Goal: Navigation & Orientation: Locate item on page

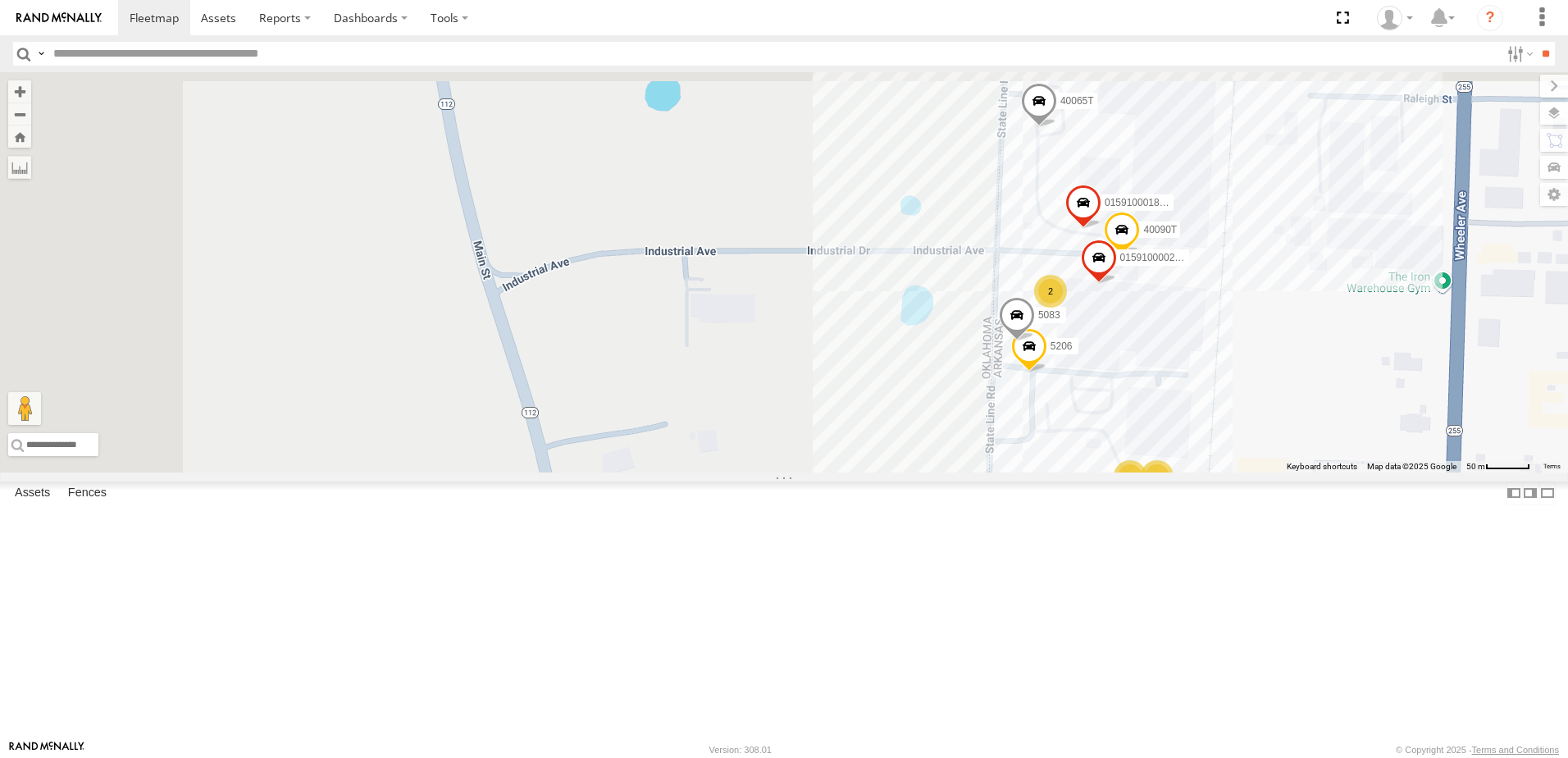
drag, startPoint x: 838, startPoint y: 434, endPoint x: 1006, endPoint y: 521, distance: 189.2
click at [1006, 472] on div "6 015910001881005 6 5206 6 40090T 2 3 40065T 5083 015910000267768" at bounding box center [784, 272] width 1568 height 400
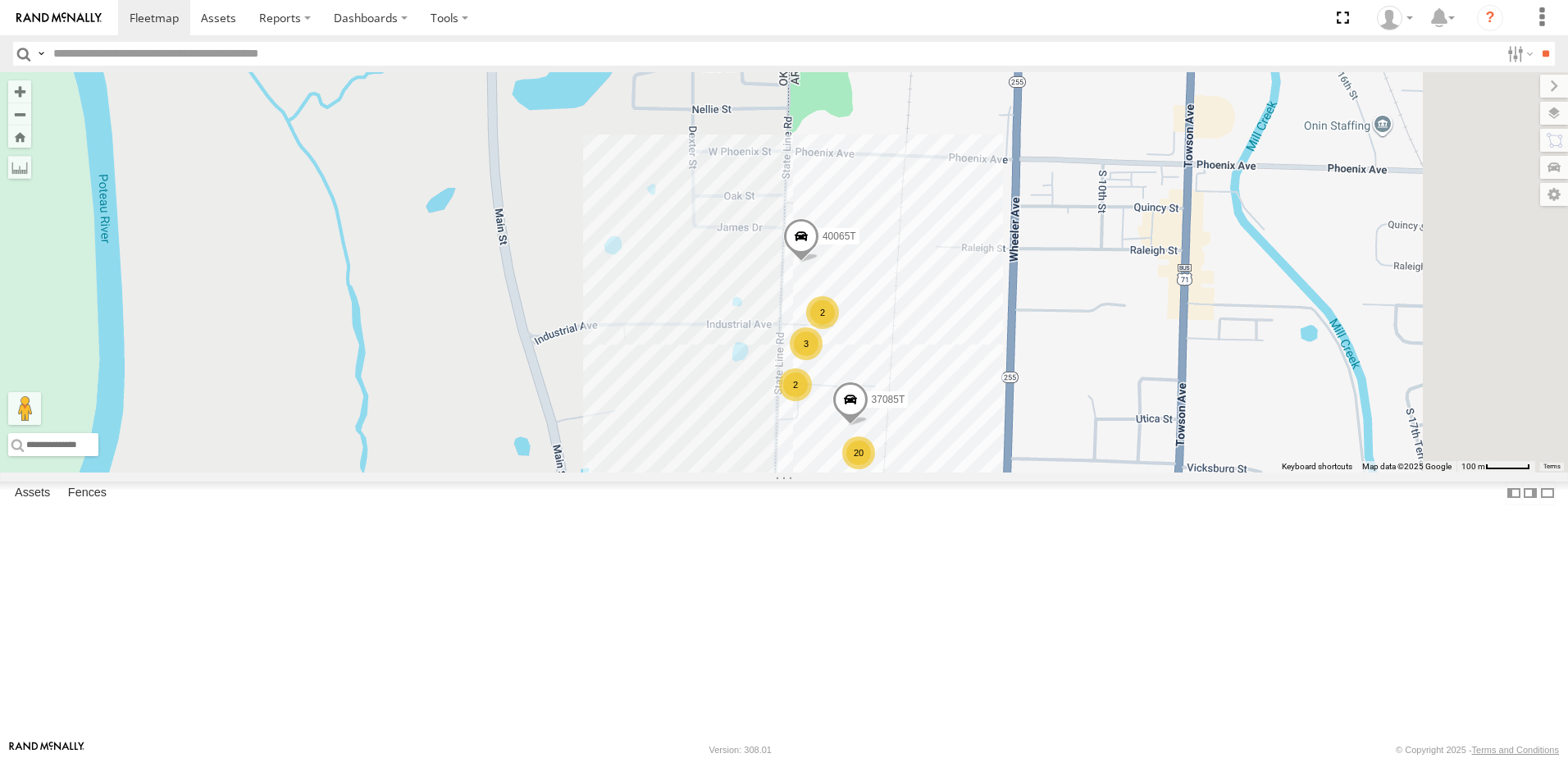
drag, startPoint x: 942, startPoint y: 423, endPoint x: 909, endPoint y: 422, distance: 33.0
click at [910, 422] on div "40065T 20 2 2 3 37085T" at bounding box center [784, 272] width 1568 height 400
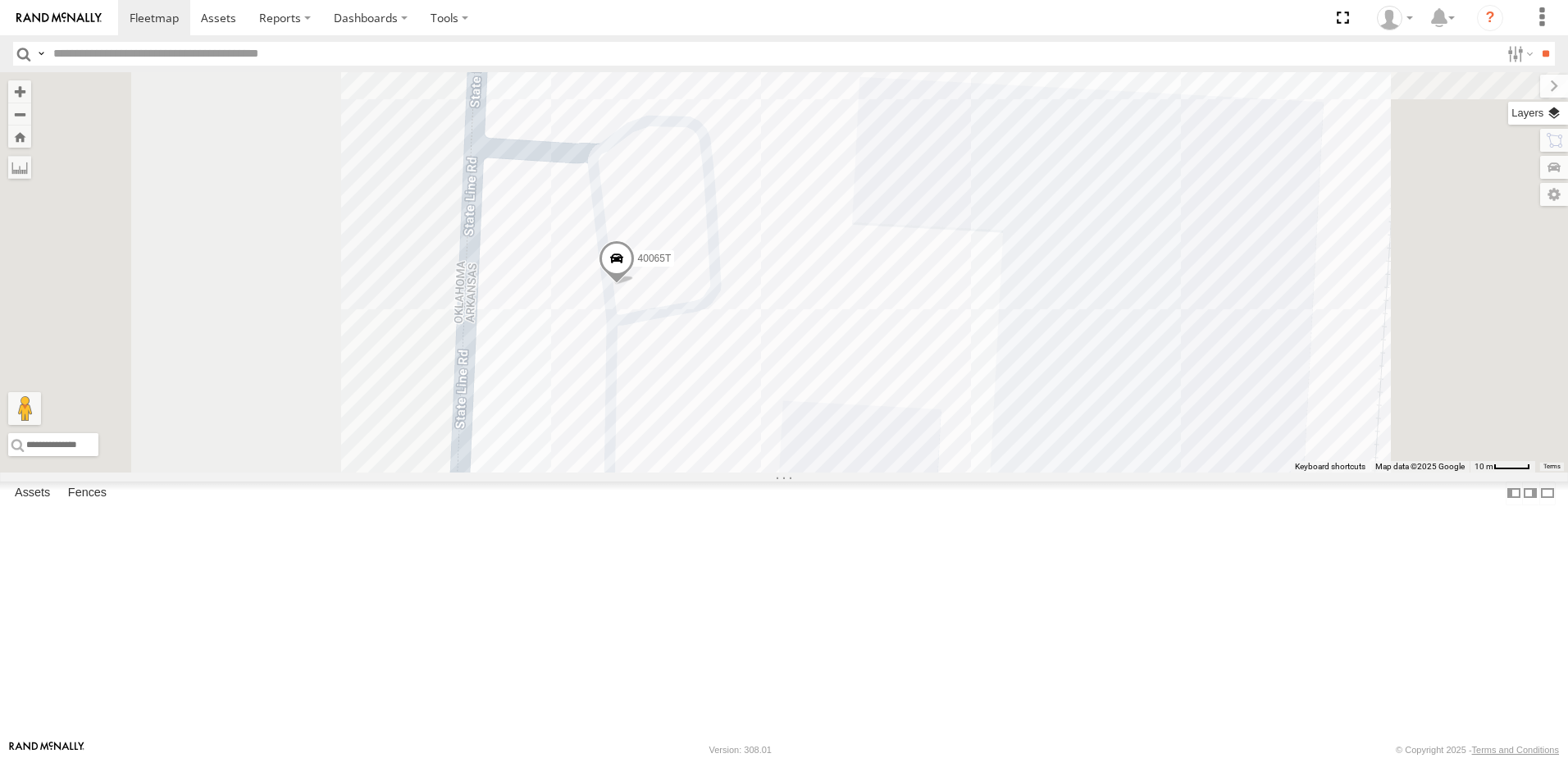
click at [1551, 110] on label at bounding box center [1538, 113] width 60 height 23
click at [0, 0] on span "Satellite + Roadmap" at bounding box center [0, 0] width 0 height 0
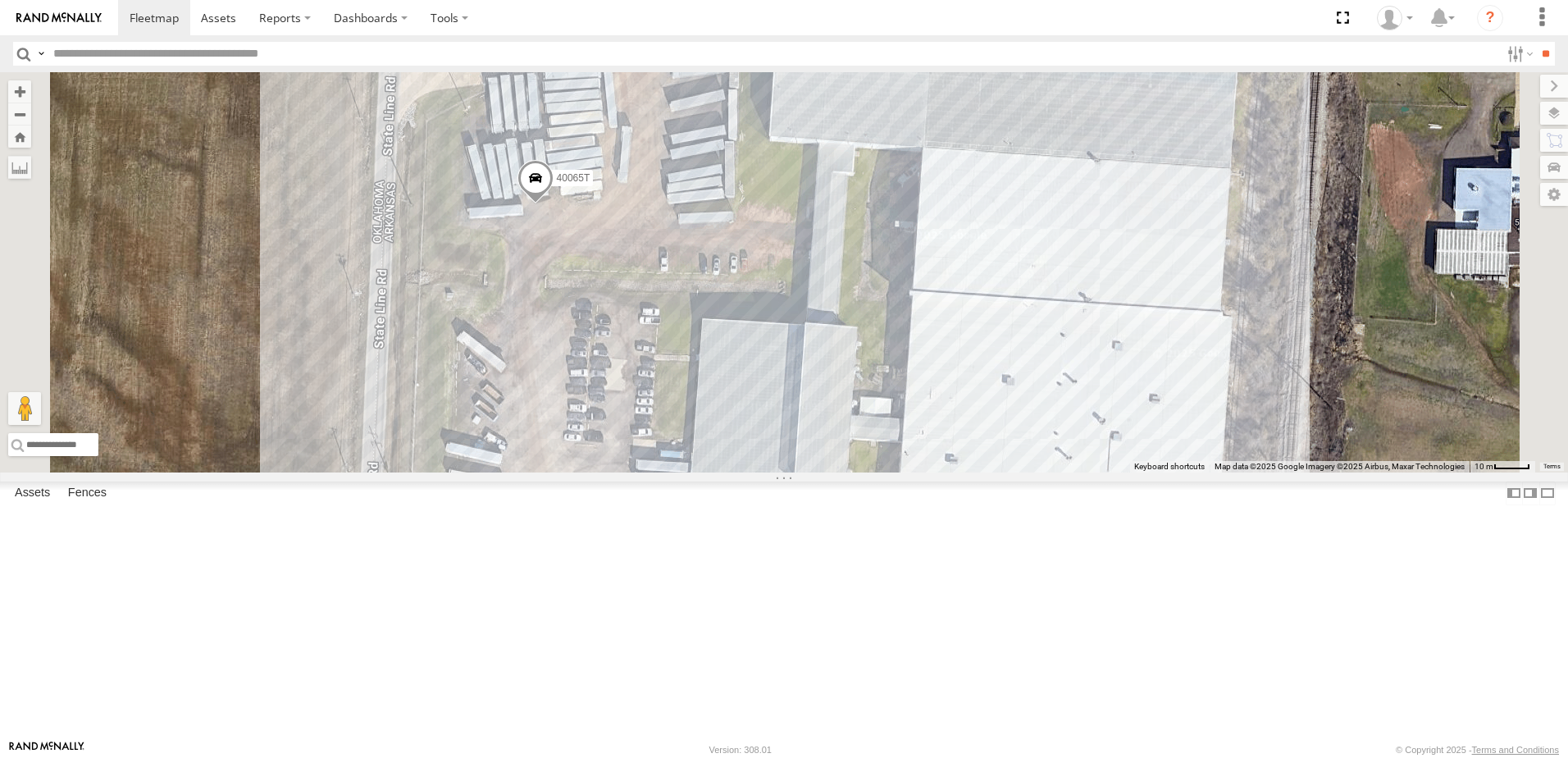
drag, startPoint x: 810, startPoint y: 446, endPoint x: 729, endPoint y: 366, distance: 113.8
click at [729, 366] on div "40065T 37085T" at bounding box center [784, 272] width 1568 height 400
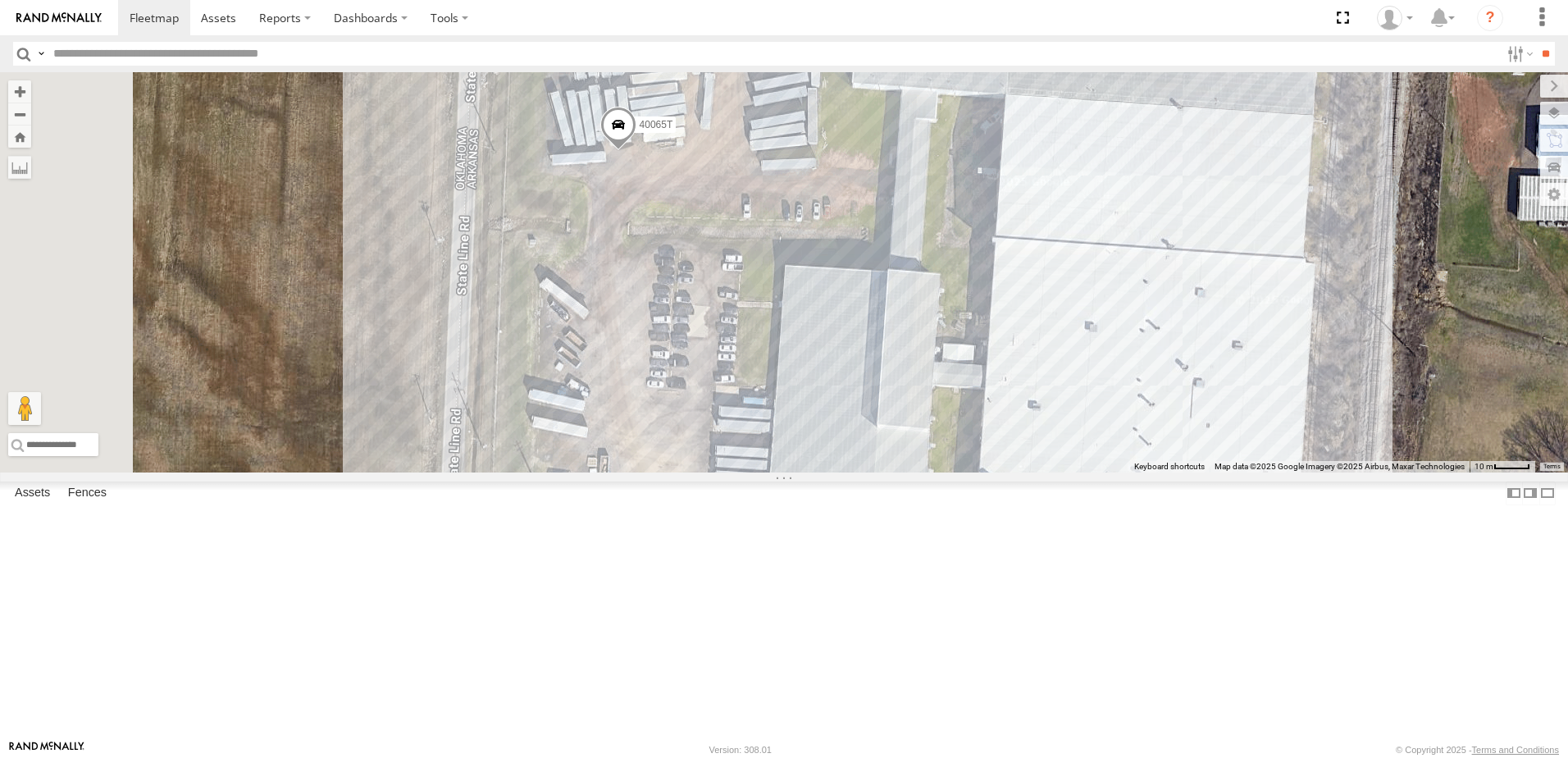
drag, startPoint x: 551, startPoint y: 348, endPoint x: 582, endPoint y: 325, distance: 38.6
click at [582, 325] on div "40065T 37085T 015910001881005" at bounding box center [784, 272] width 1568 height 400
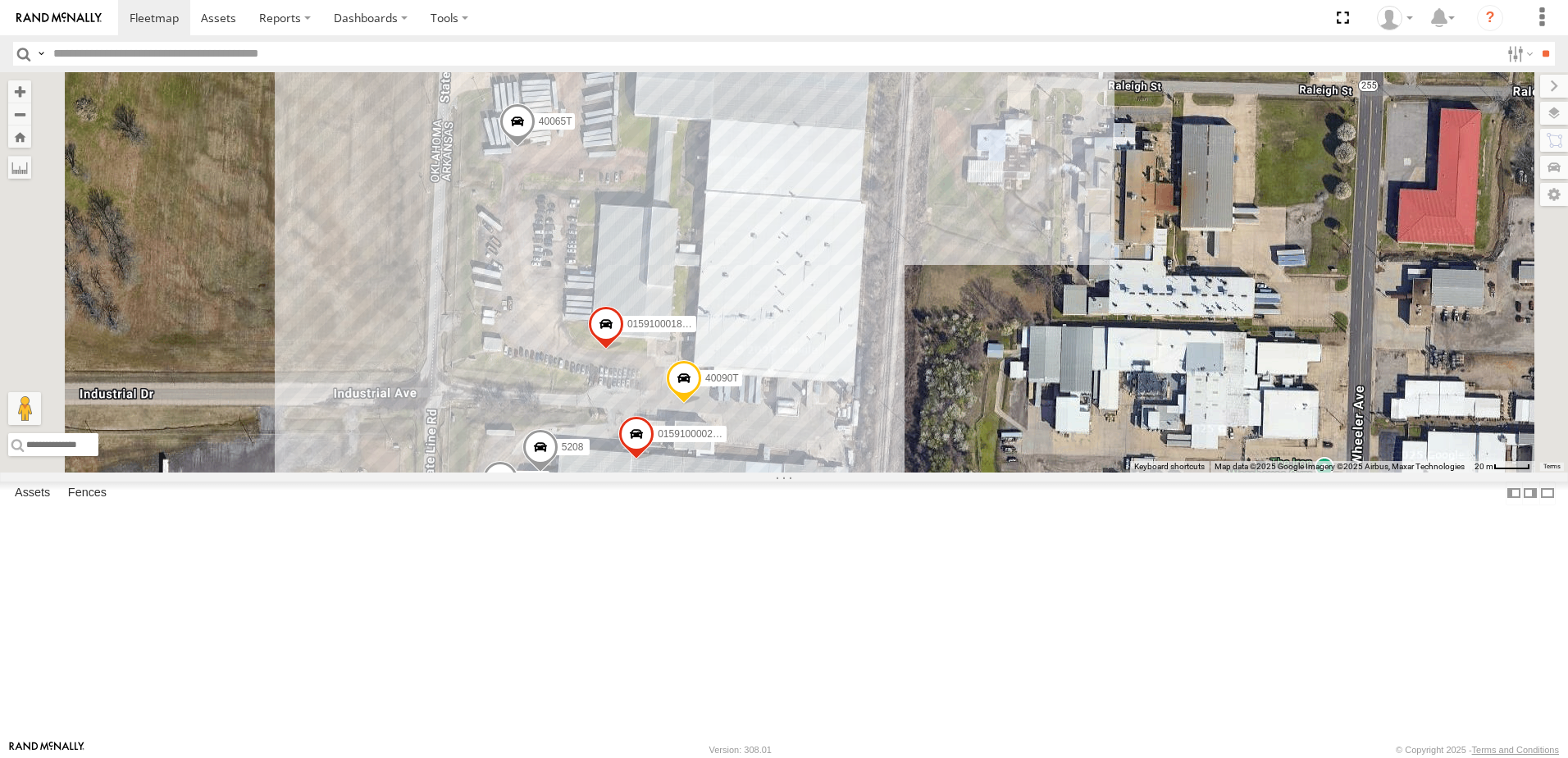
drag, startPoint x: 605, startPoint y: 399, endPoint x: 610, endPoint y: 351, distance: 48.3
click at [610, 351] on div "40065T 37085T 015910001881005 40090T 5208 5207 015910000267768" at bounding box center [784, 272] width 1568 height 400
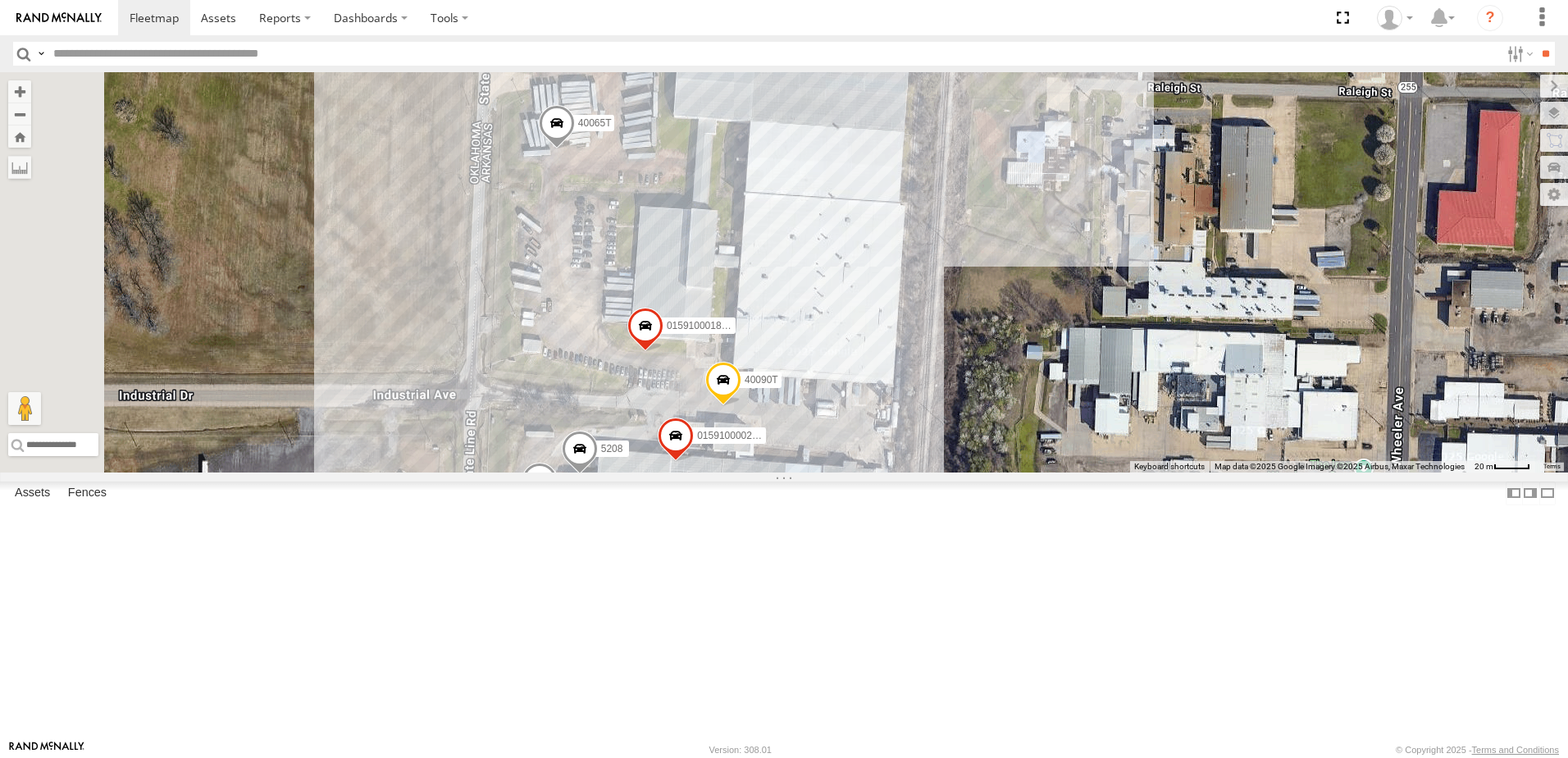
drag, startPoint x: 597, startPoint y: 323, endPoint x: 706, endPoint y: 429, distance: 152.0
click at [706, 429] on div "40065T 37085T 015910001881005 40090T 5208 5207 015910000267768 5206 5083" at bounding box center [784, 272] width 1568 height 400
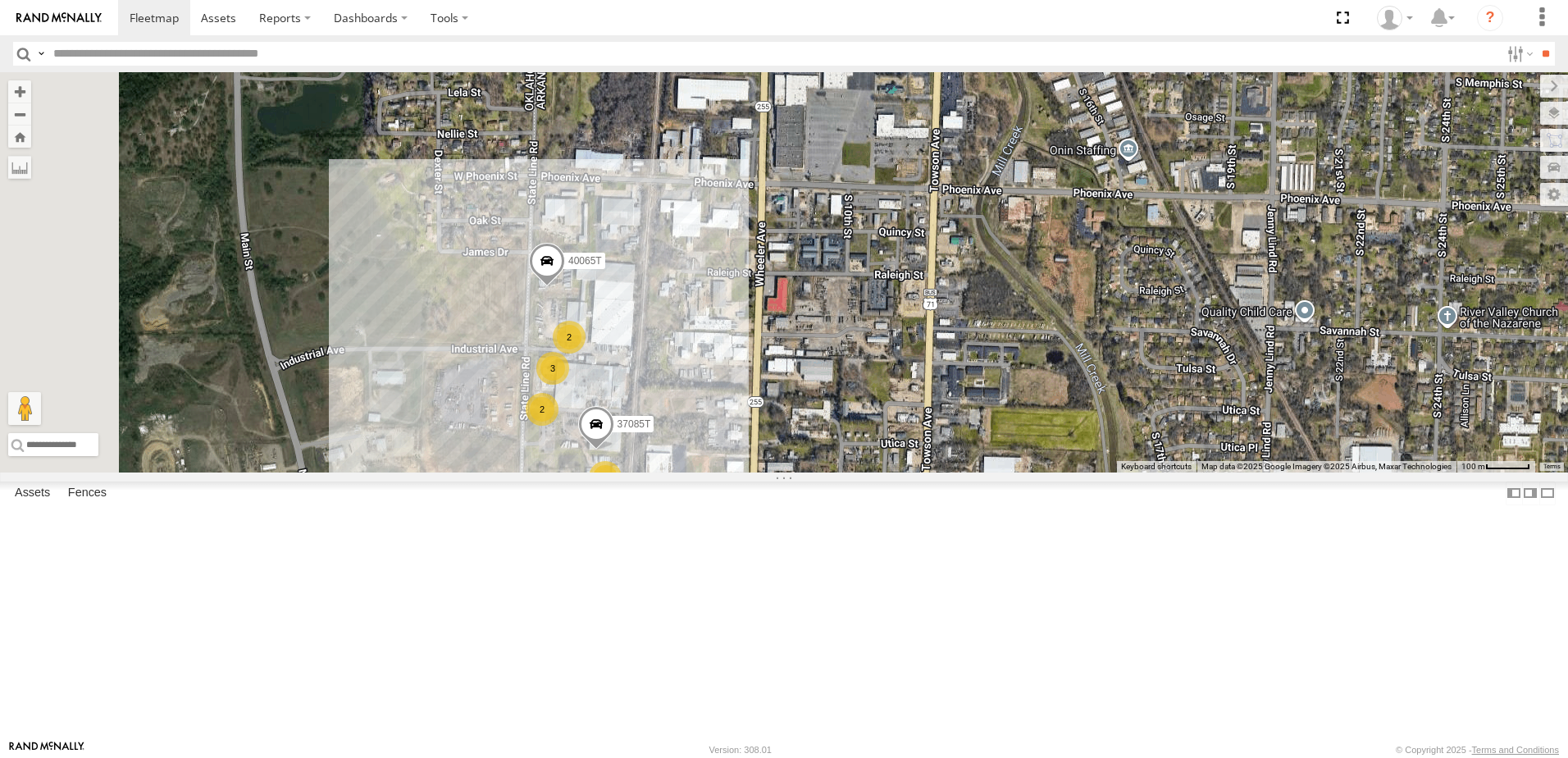
drag, startPoint x: 643, startPoint y: 420, endPoint x: 844, endPoint y: 492, distance: 213.5
click at [844, 472] on div "40065T 20 2 2 3 37085T" at bounding box center [784, 272] width 1568 height 400
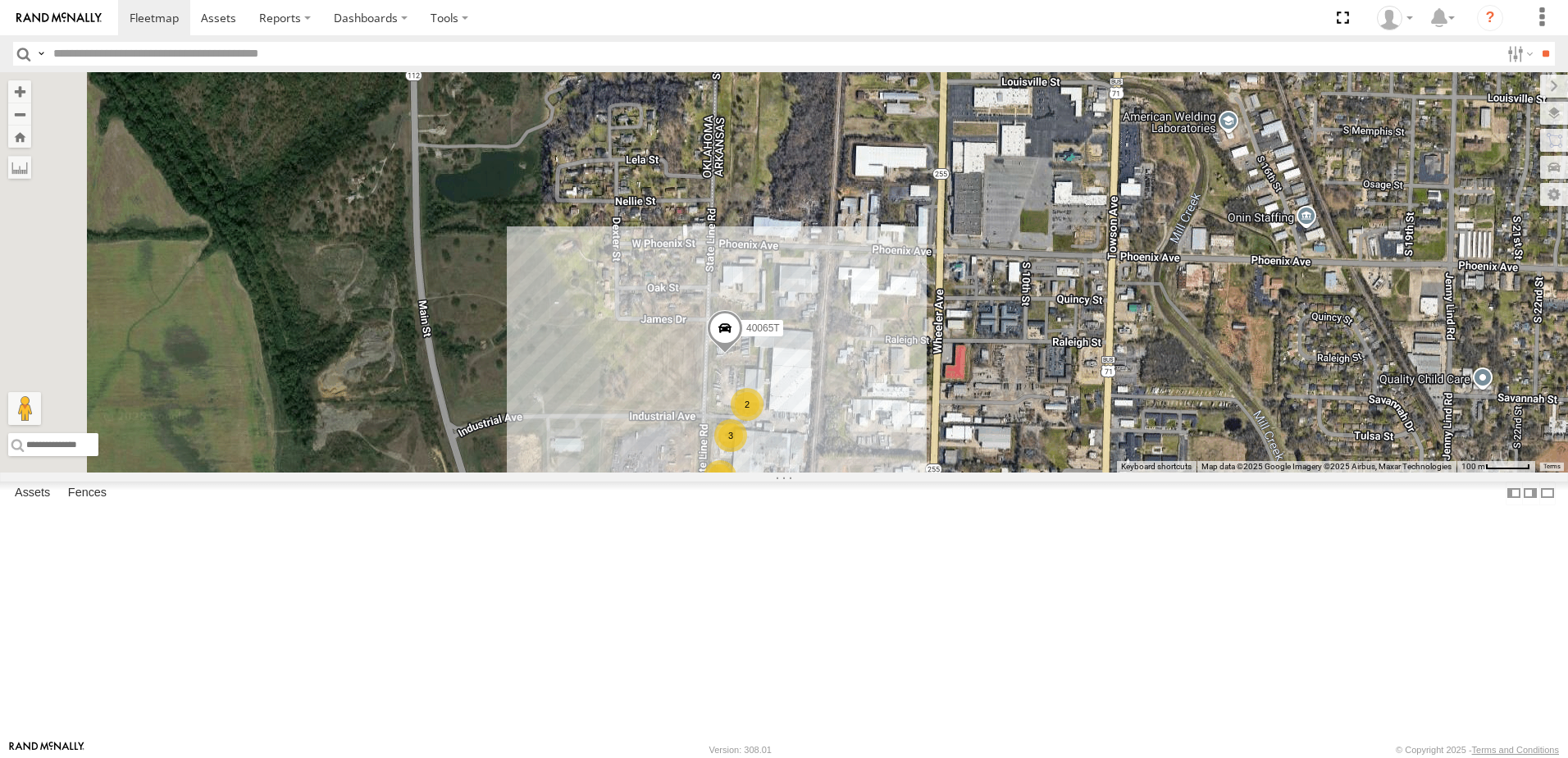
drag, startPoint x: 724, startPoint y: 422, endPoint x: 1135, endPoint y: 525, distance: 423.7
click at [1135, 472] on div "40065T 20 2 2 3 37085T" at bounding box center [784, 272] width 1568 height 400
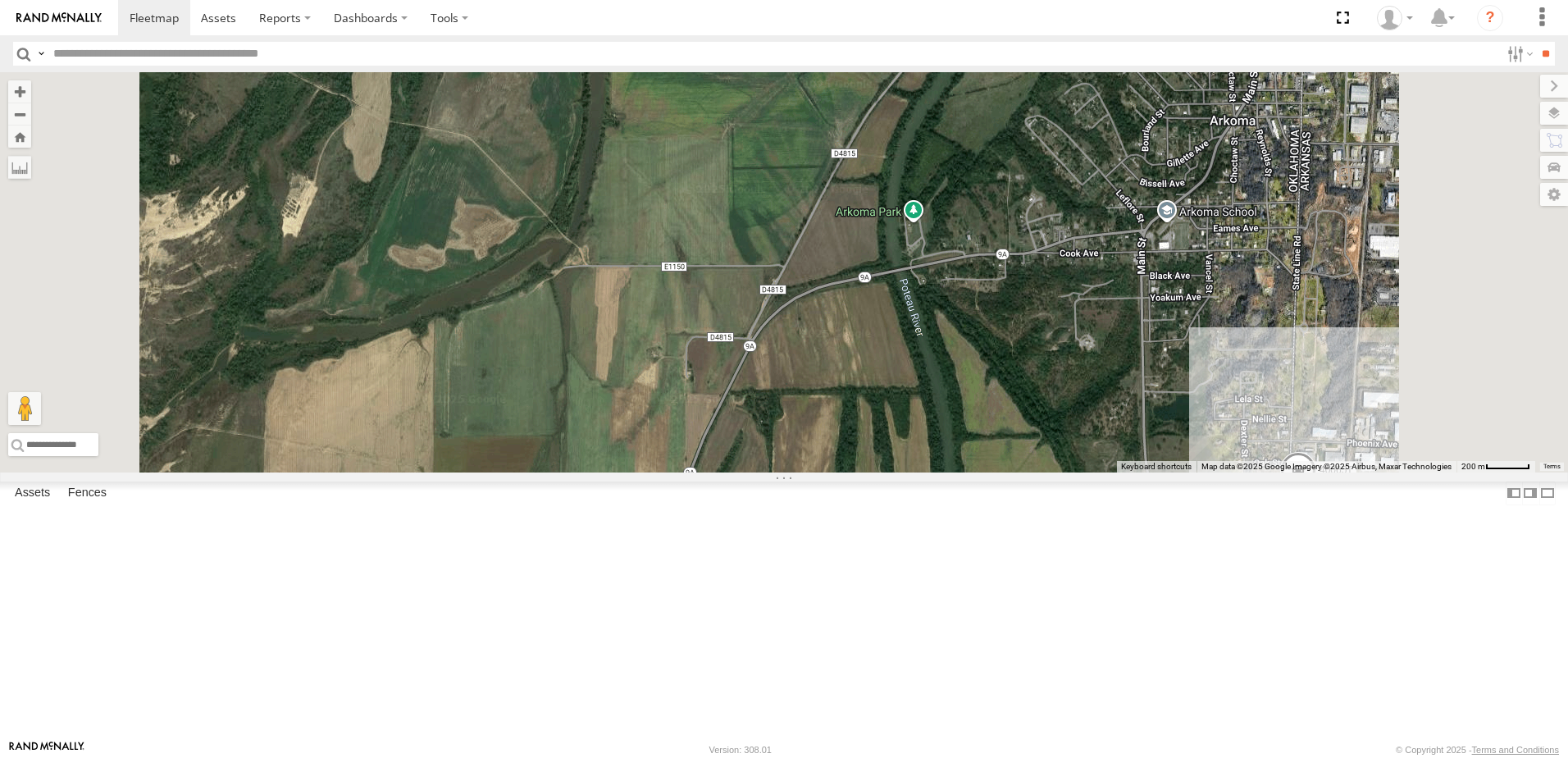
drag, startPoint x: 948, startPoint y: 449, endPoint x: 957, endPoint y: 519, distance: 70.6
click at [957, 472] on div "40065T 21 4 3" at bounding box center [784, 272] width 1568 height 400
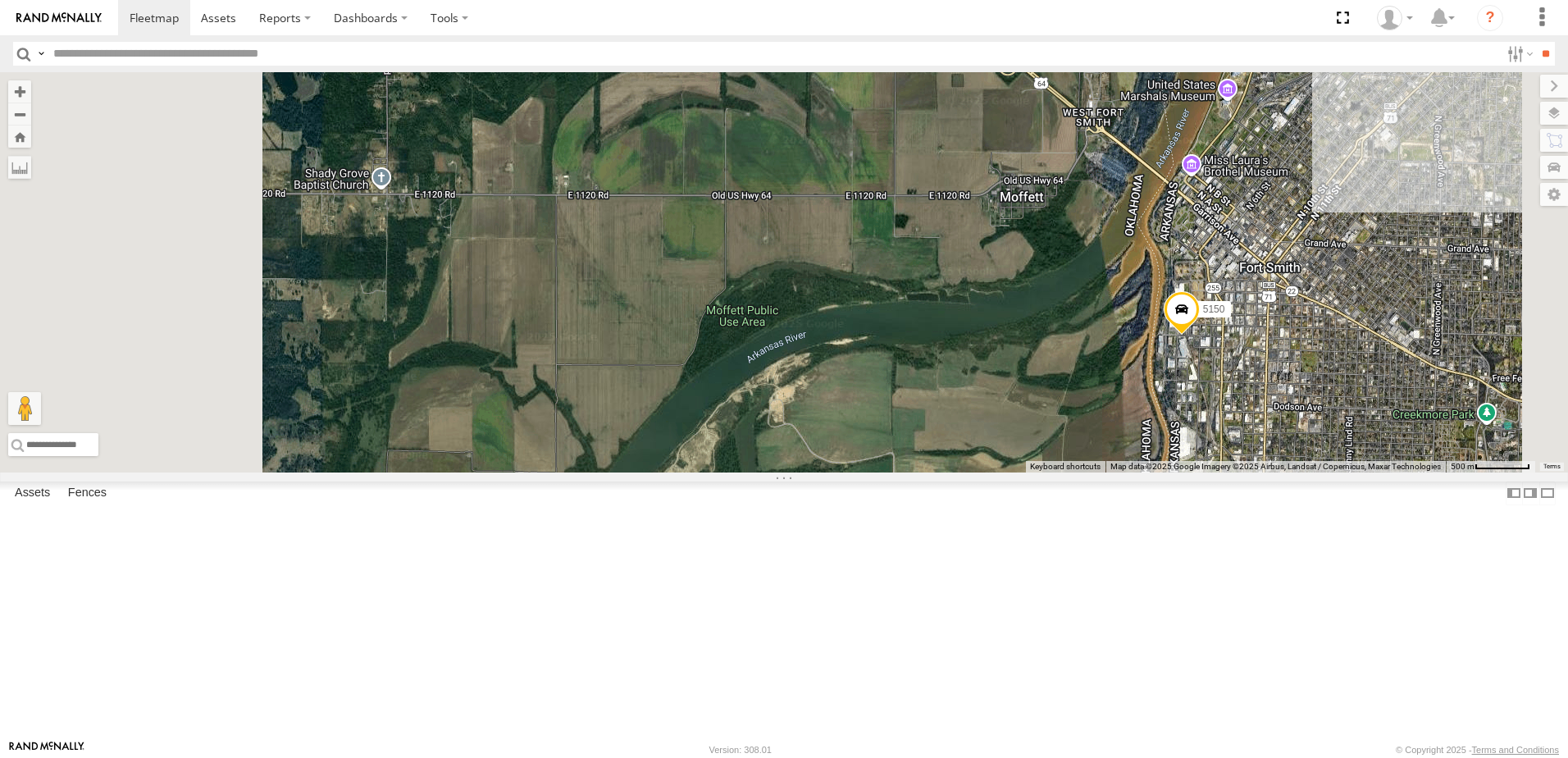
drag, startPoint x: 906, startPoint y: 519, endPoint x: 947, endPoint y: 623, distance: 111.8
click at [947, 472] on div "5 5150" at bounding box center [784, 272] width 1568 height 400
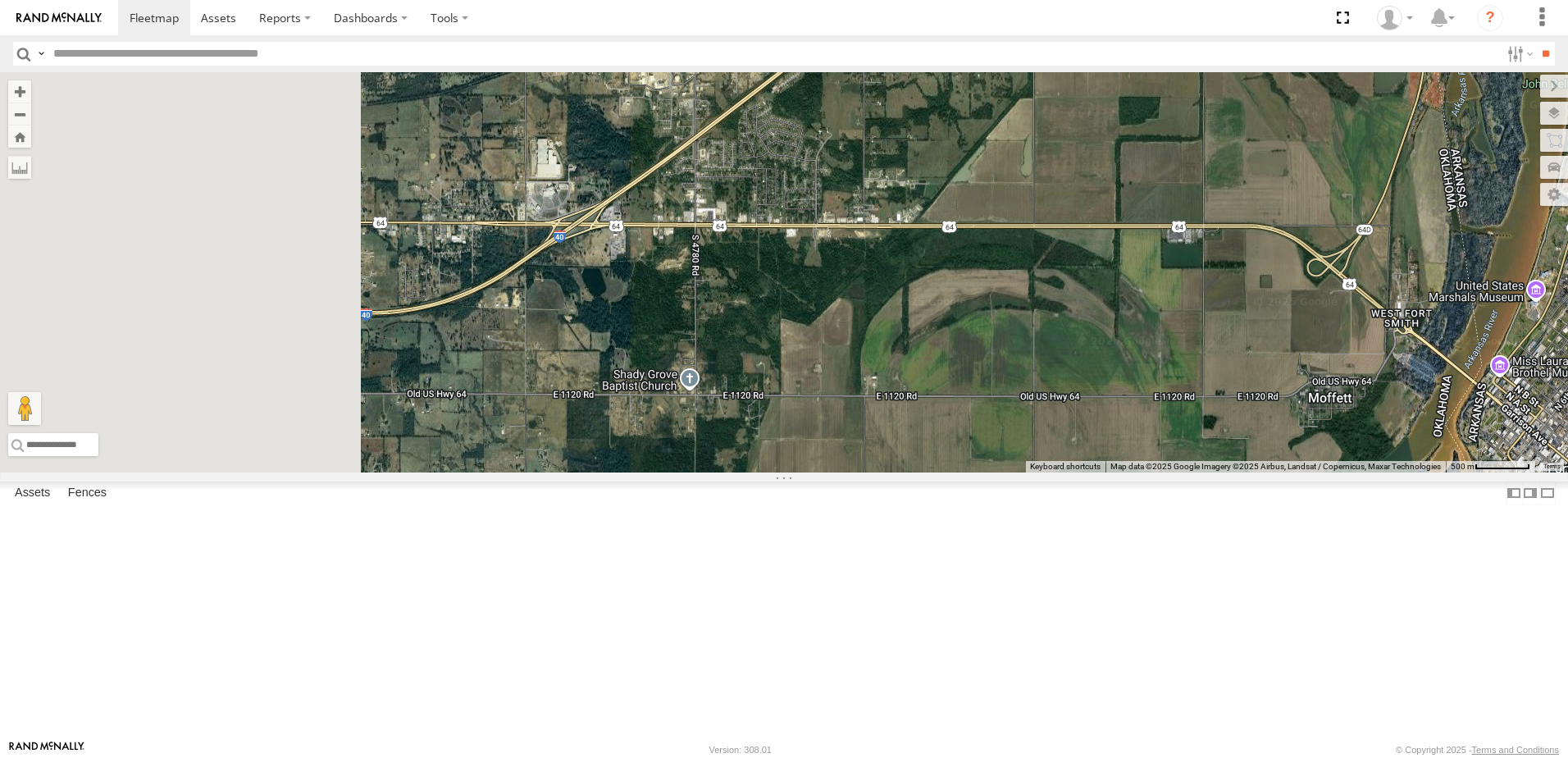
drag, startPoint x: 892, startPoint y: 477, endPoint x: 1155, endPoint y: 470, distance: 263.1
click at [1153, 471] on div "5 5150" at bounding box center [784, 272] width 1568 height 400
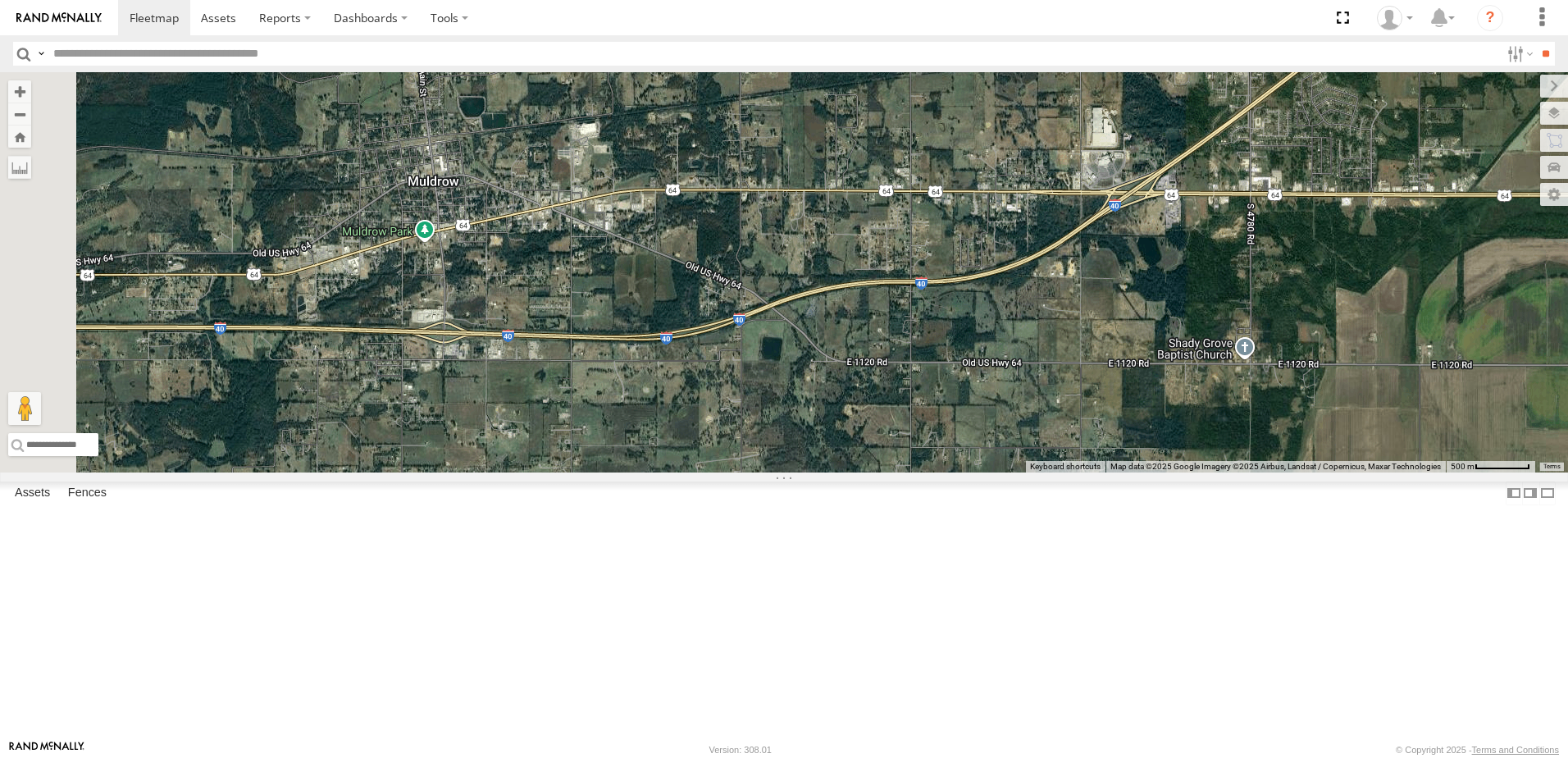
drag, startPoint x: 777, startPoint y: 492, endPoint x: 1086, endPoint y: 469, distance: 309.9
click at [1091, 469] on div "5 5150" at bounding box center [784, 272] width 1568 height 400
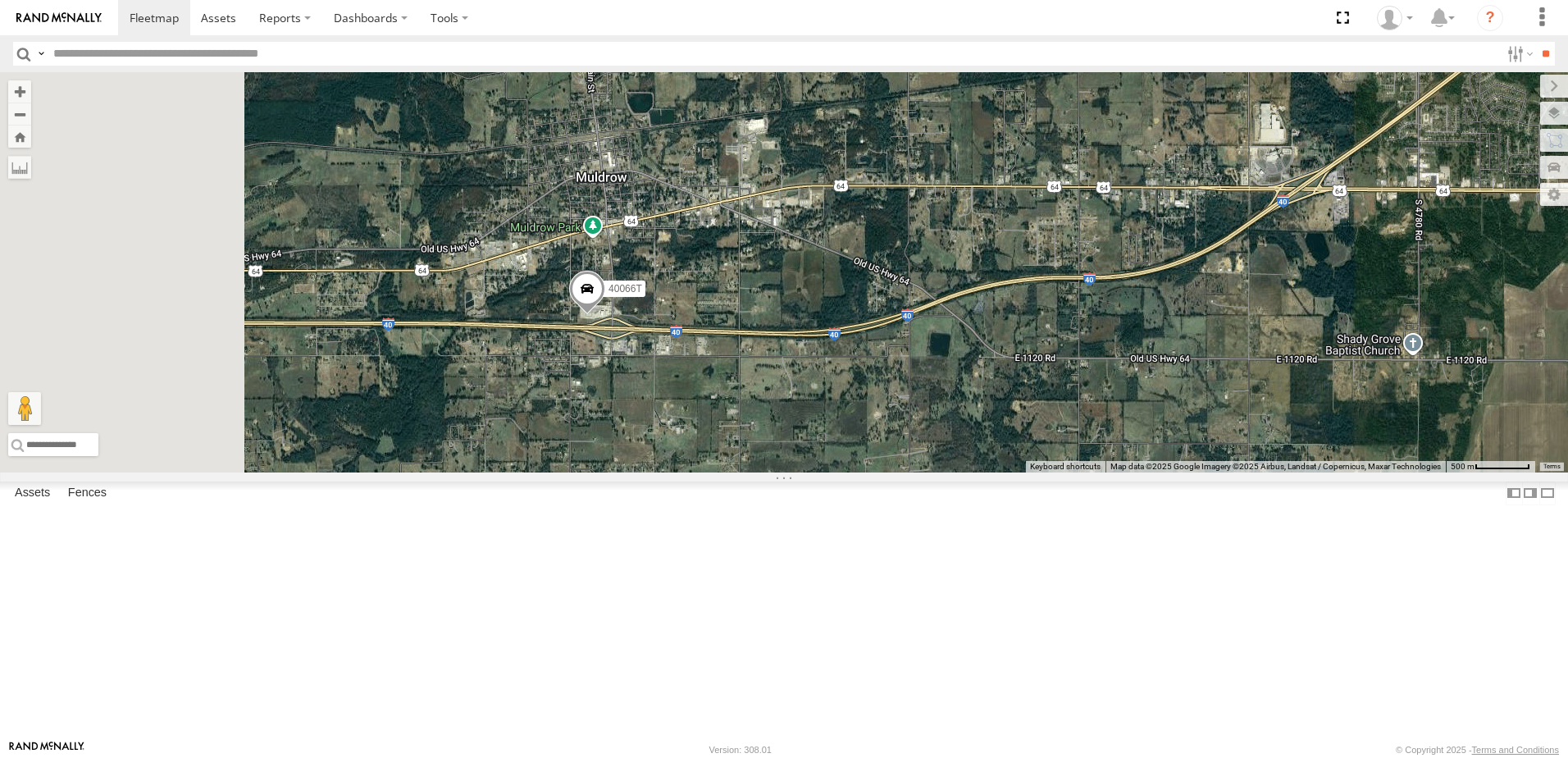
drag, startPoint x: 769, startPoint y: 521, endPoint x: 944, endPoint y: 529, distance: 175.2
click at [944, 472] on div "5 5150 40066T" at bounding box center [784, 272] width 1568 height 400
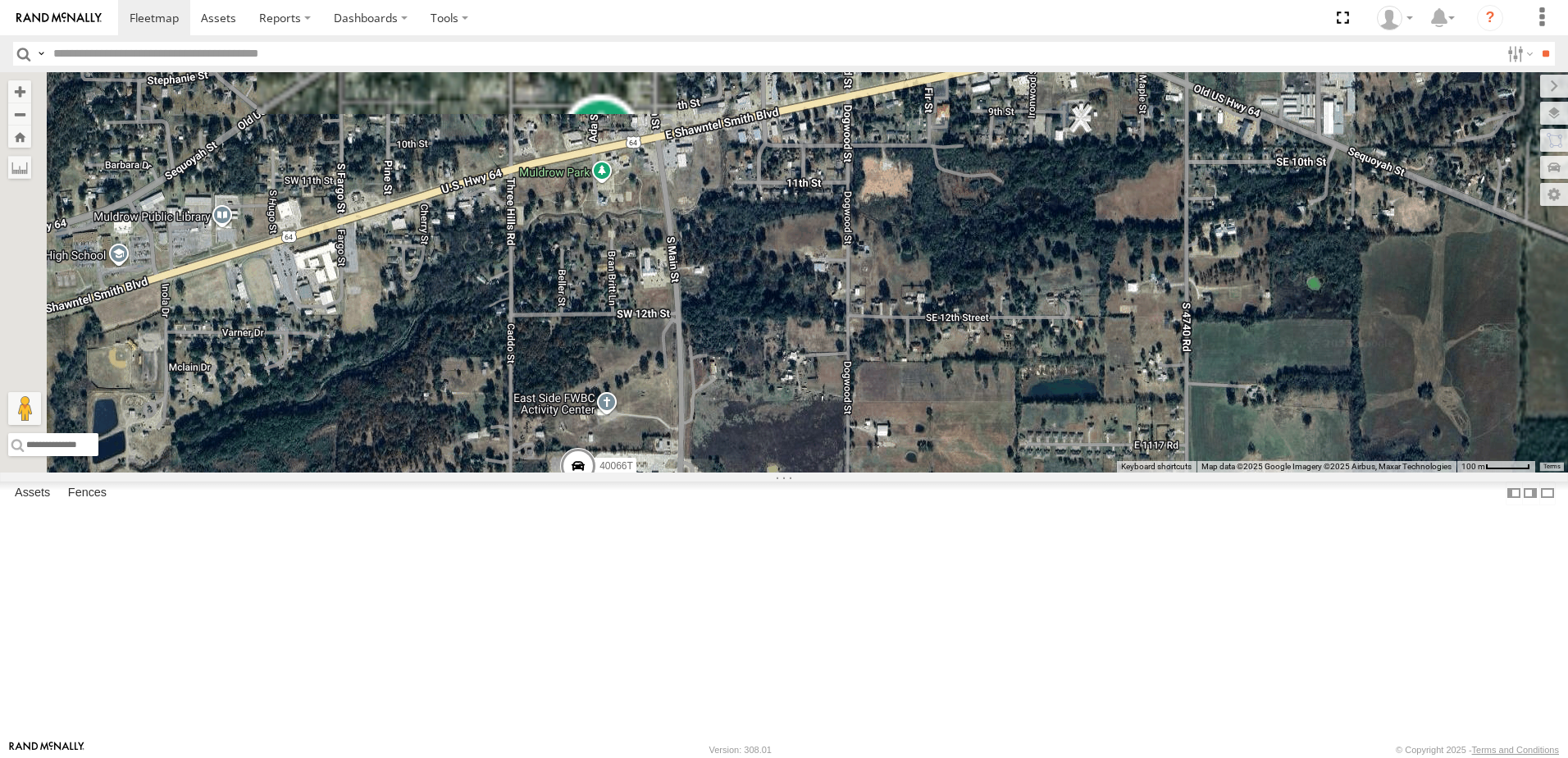
drag, startPoint x: 787, startPoint y: 549, endPoint x: 863, endPoint y: 429, distance: 142.0
click at [863, 434] on div "5150 40066T" at bounding box center [784, 272] width 1568 height 400
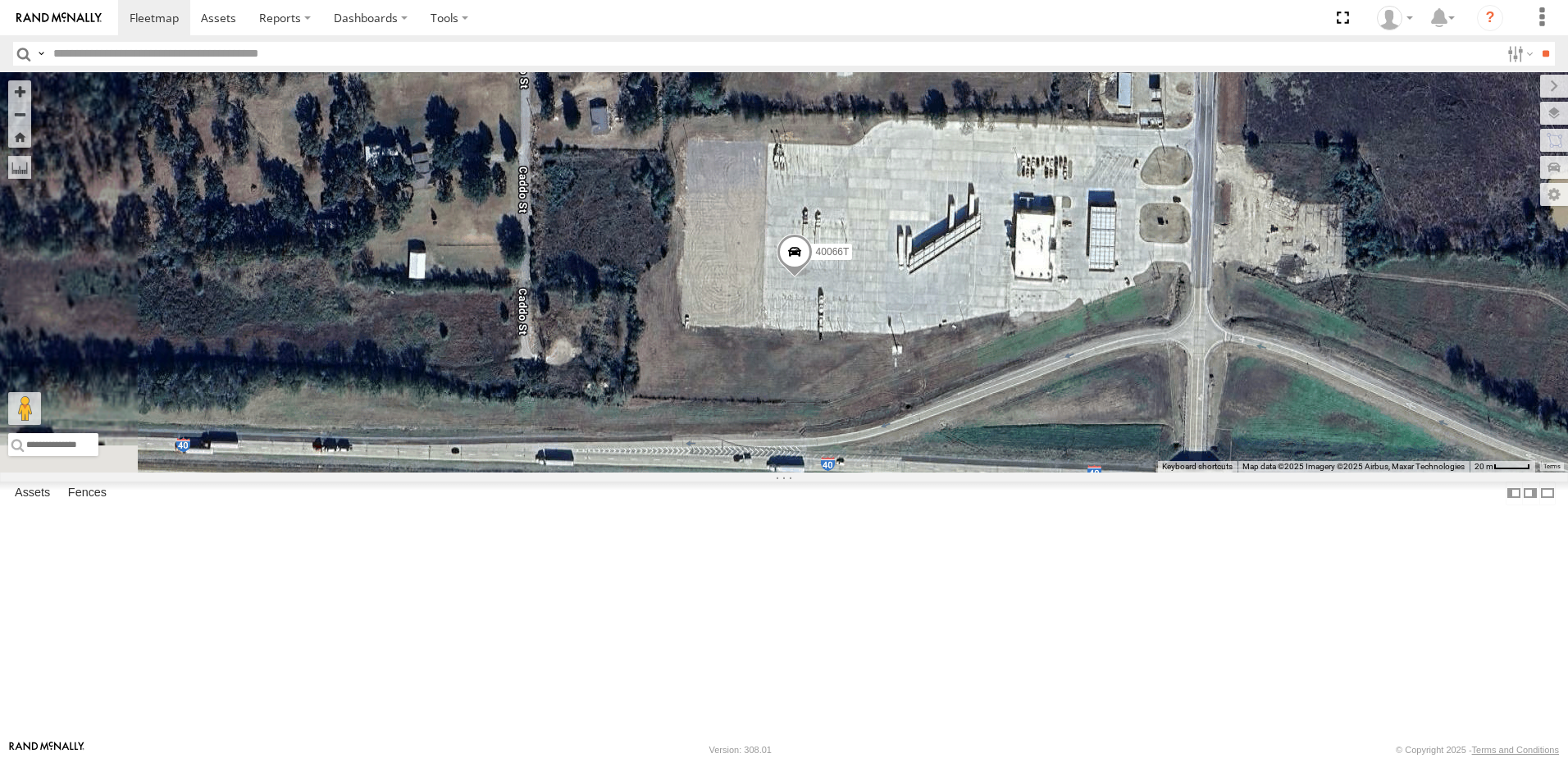
drag, startPoint x: 772, startPoint y: 403, endPoint x: 902, endPoint y: 393, distance: 130.4
click at [905, 393] on div "5150 40066T" at bounding box center [784, 272] width 1568 height 400
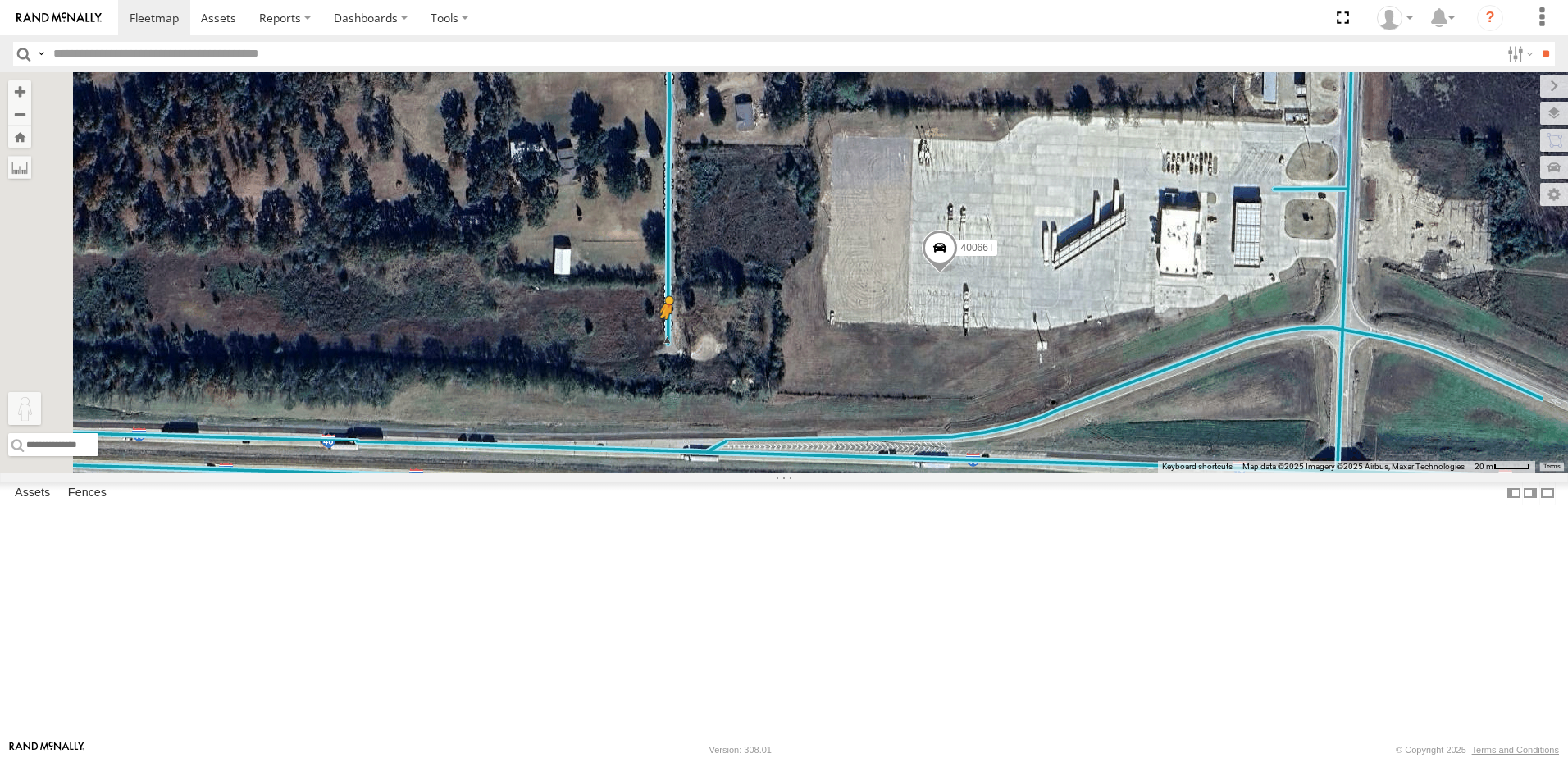
drag, startPoint x: 440, startPoint y: 676, endPoint x: 872, endPoint y: 468, distance: 479.5
click at [872, 469] on div "5150 40066T To activate drag with keyboard, press Alt + Enter. Once in keyboard…" at bounding box center [784, 272] width 1568 height 400
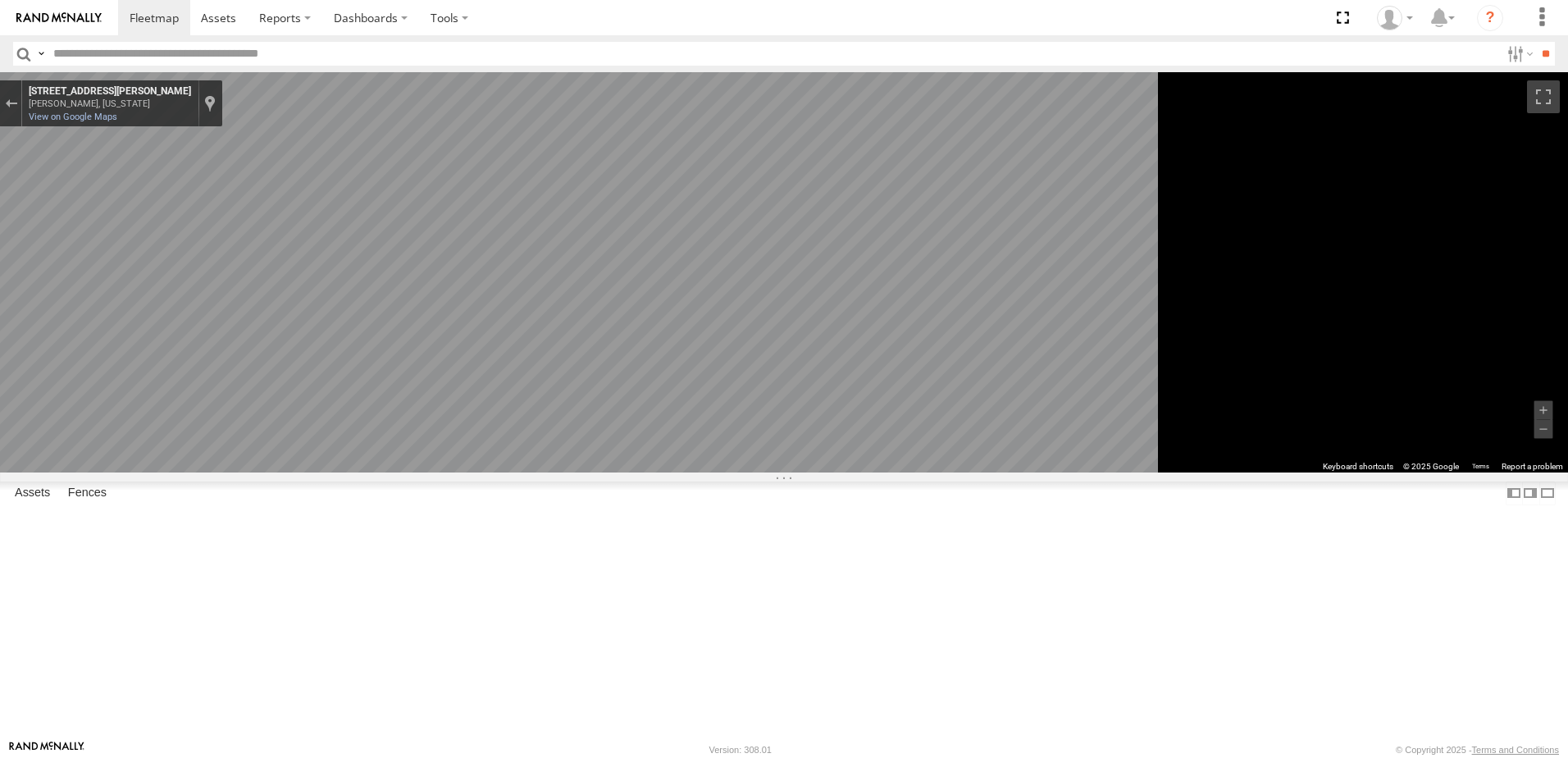
click at [140, 428] on main "To navigate the map with touch gestures double-tap and hold your finger on the …" at bounding box center [784, 406] width 1568 height 668
click at [1385, 443] on div "To navigate the map with touch gestures double-tap and hold your finger on the …" at bounding box center [784, 272] width 1568 height 400
click at [1444, 451] on div "To navigate the map with touch gestures double-tap and hold your finger on the …" at bounding box center [784, 272] width 1568 height 400
click at [1454, 472] on div "To navigate the map with touch gestures double-tap and hold your finger on the …" at bounding box center [784, 272] width 1568 height 400
click at [1490, 472] on div "To navigate the map with touch gestures double-tap and hold your finger on the …" at bounding box center [784, 272] width 1568 height 400
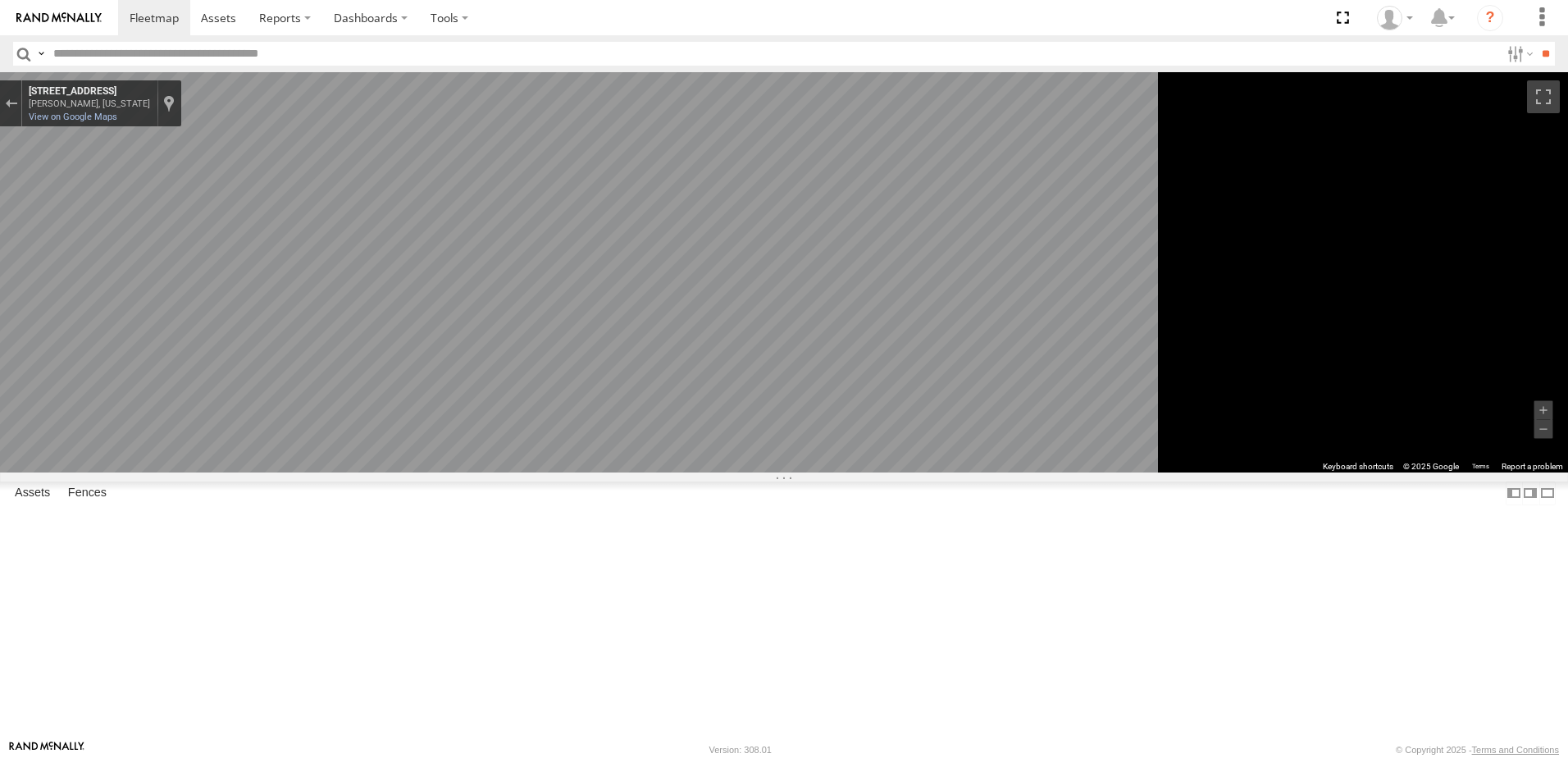
click at [1507, 472] on div "To navigate the map with touch gestures double-tap and hold your finger on the …" at bounding box center [784, 272] width 1568 height 400
click at [1365, 472] on div "To navigate the map with touch gestures double-tap and hold your finger on the …" at bounding box center [784, 272] width 1568 height 400
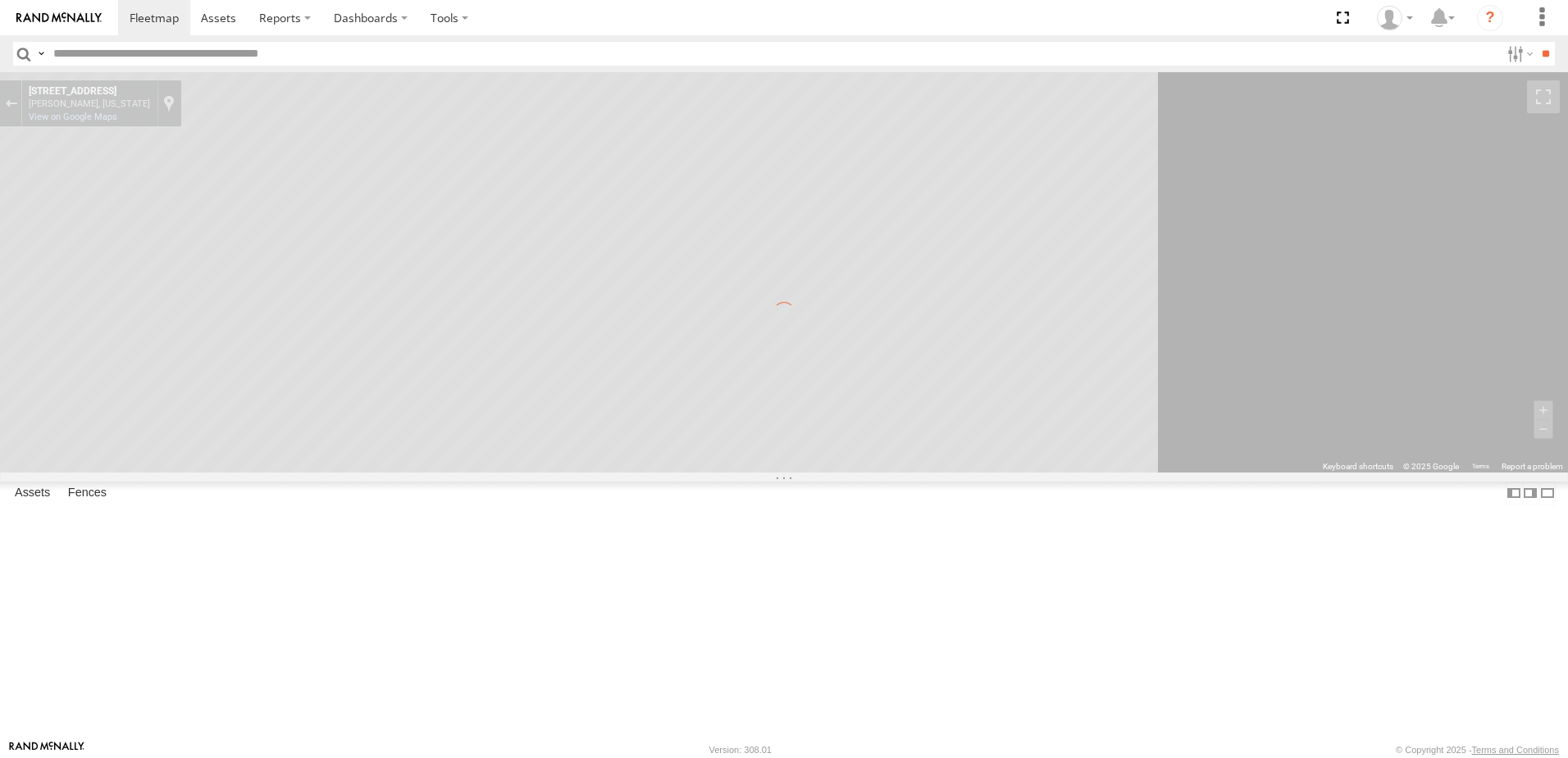
click at [1178, 472] on div "To navigate the map with touch gestures double-tap and hold your finger on the …" at bounding box center [784, 272] width 1568 height 400
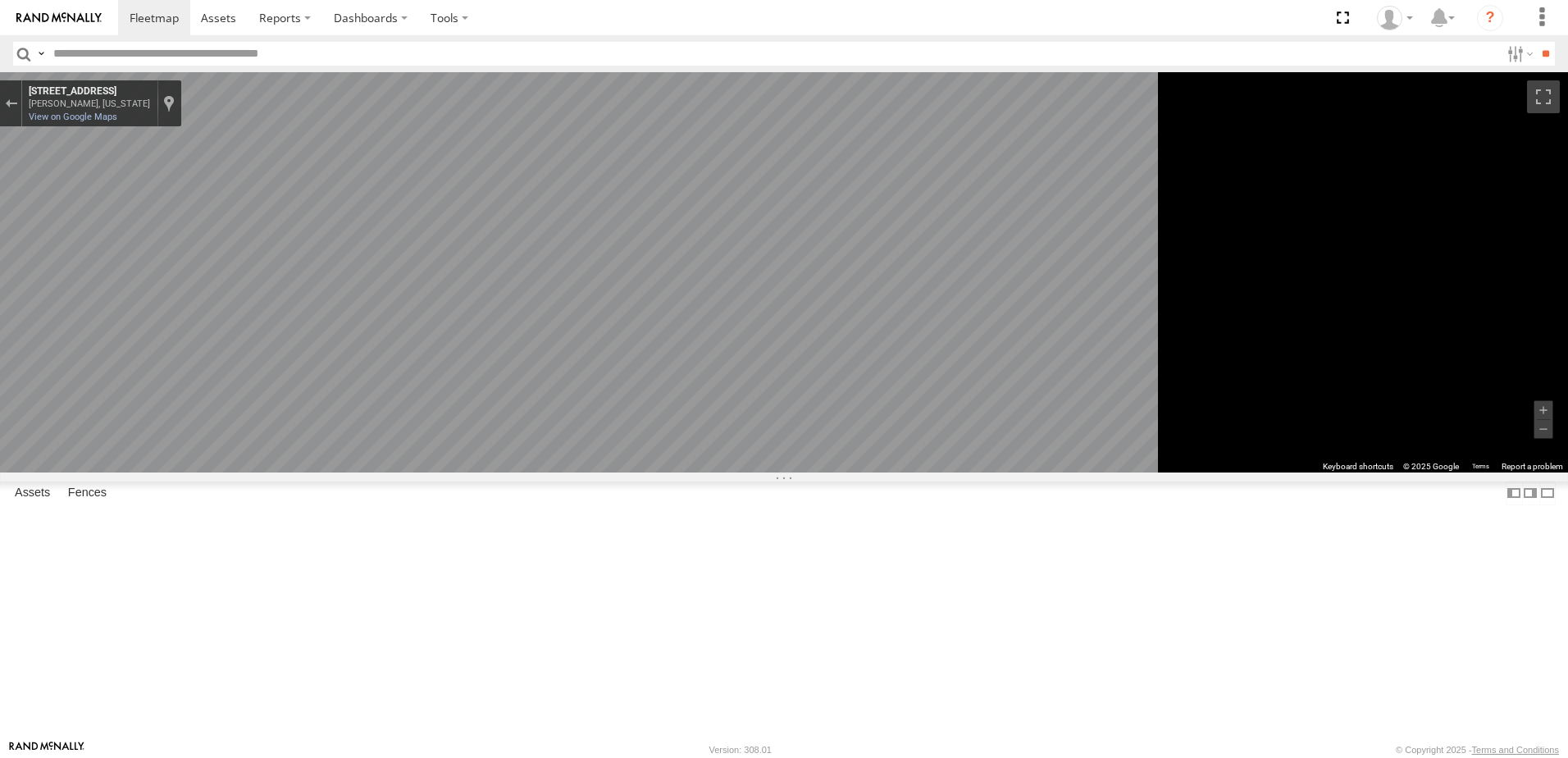
click at [1031, 472] on div "To navigate the map with touch gestures double-tap and hold your finger on the …" at bounding box center [784, 272] width 1568 height 400
drag, startPoint x: 418, startPoint y: 103, endPoint x: 427, endPoint y: 123, distance: 21.9
click at [18, 103] on div "Exit the Street View" at bounding box center [11, 103] width 12 height 10
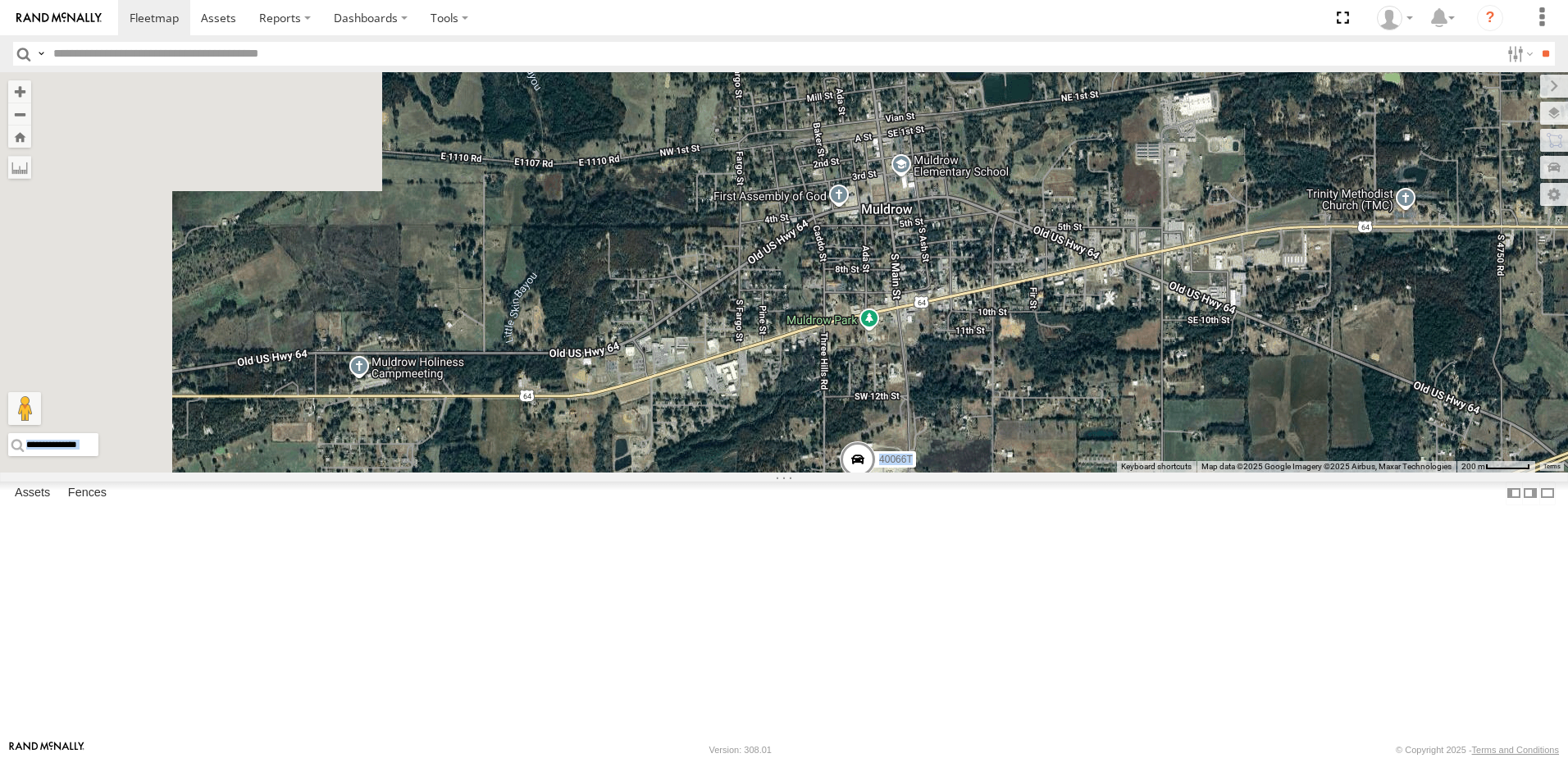
drag, startPoint x: 1016, startPoint y: 397, endPoint x: 1197, endPoint y: 523, distance: 220.5
click at [1197, 472] on div "40066T Loading..." at bounding box center [784, 272] width 1568 height 400
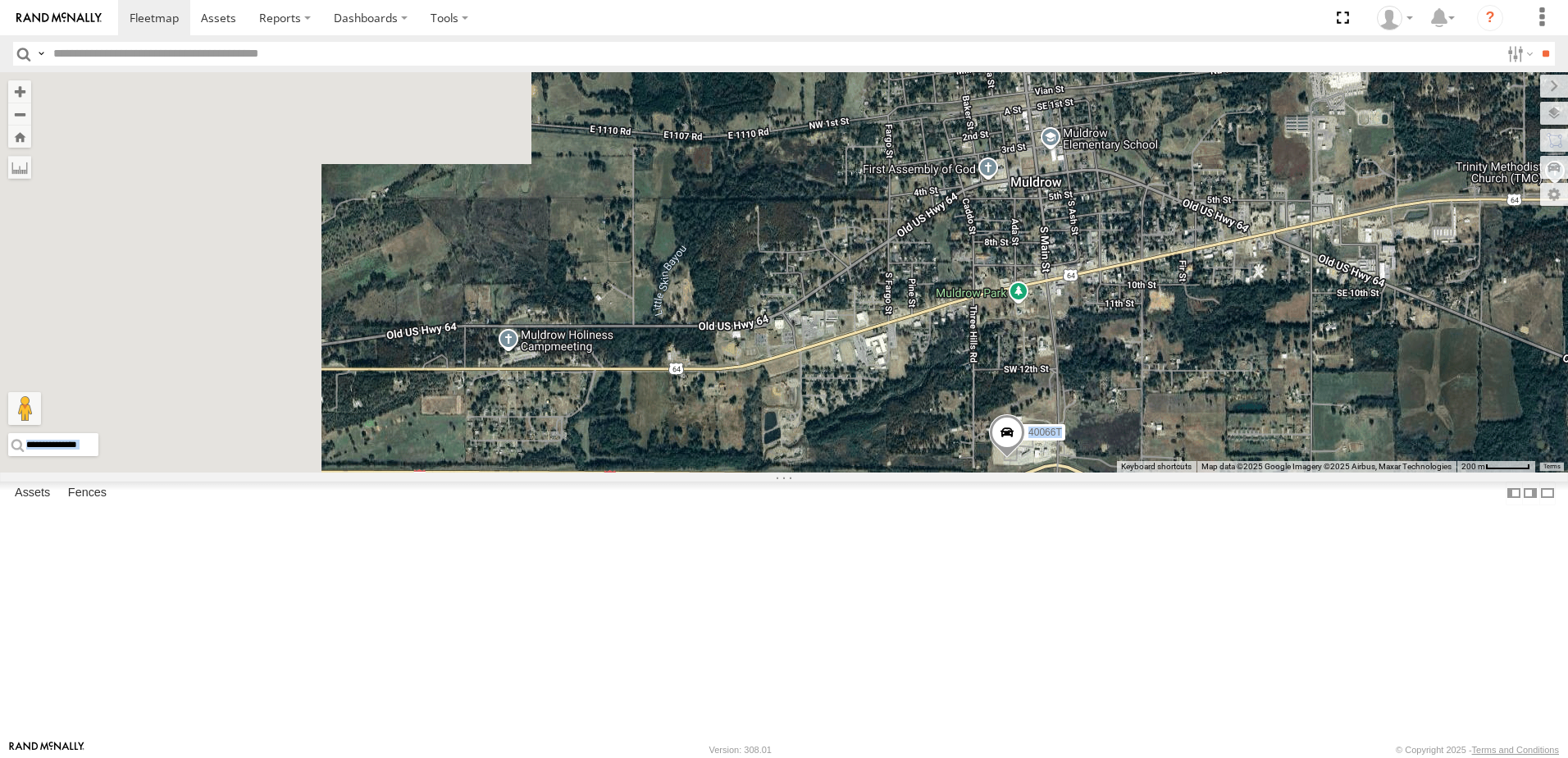
drag, startPoint x: 710, startPoint y: 577, endPoint x: 859, endPoint y: 550, distance: 151.4
click at [859, 472] on div "40066T Loading..." at bounding box center [784, 272] width 1568 height 400
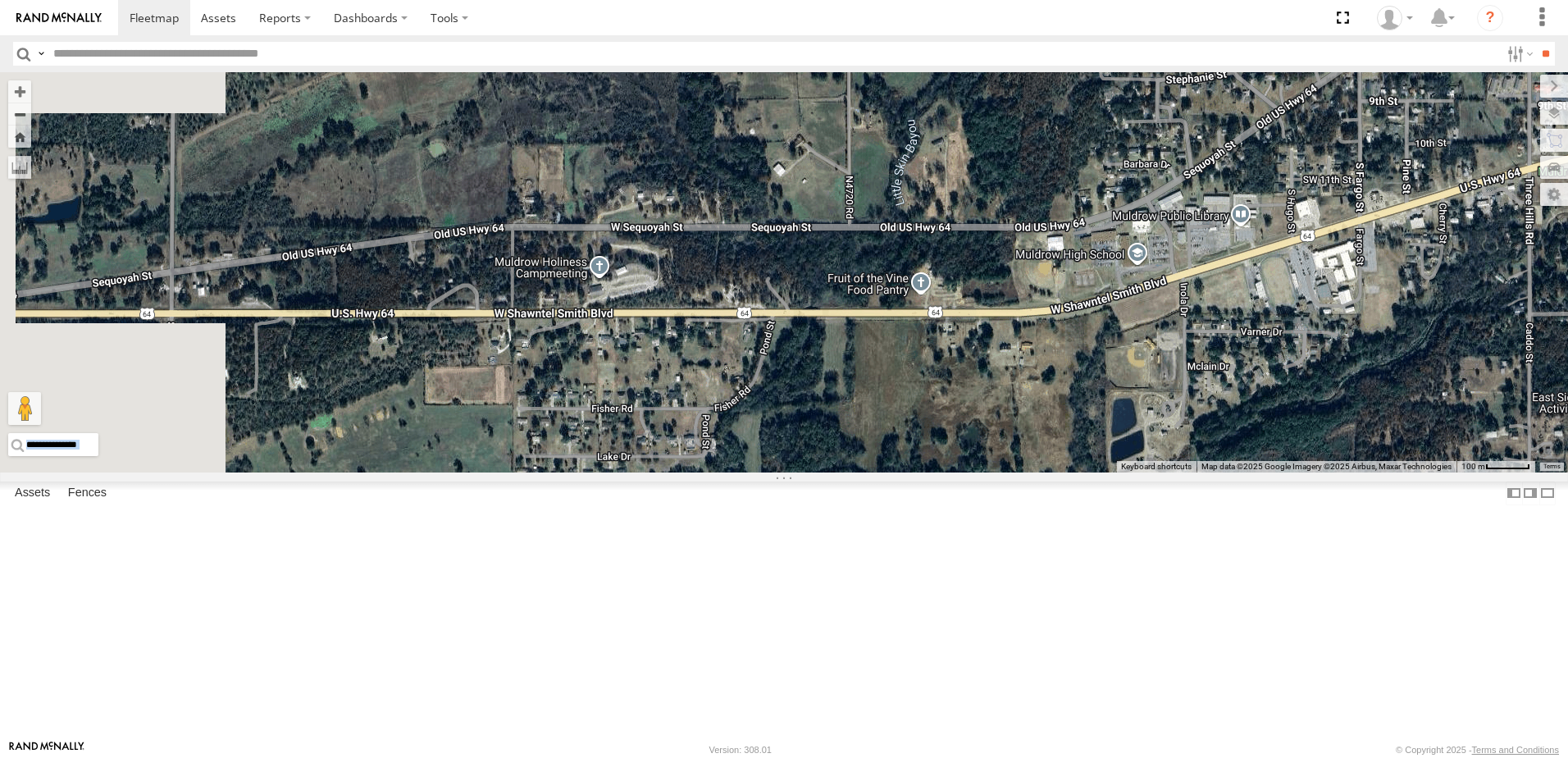
drag, startPoint x: 938, startPoint y: 554, endPoint x: 1066, endPoint y: 532, distance: 129.9
click at [1066, 472] on div "40066T Loading..." at bounding box center [784, 272] width 1568 height 400
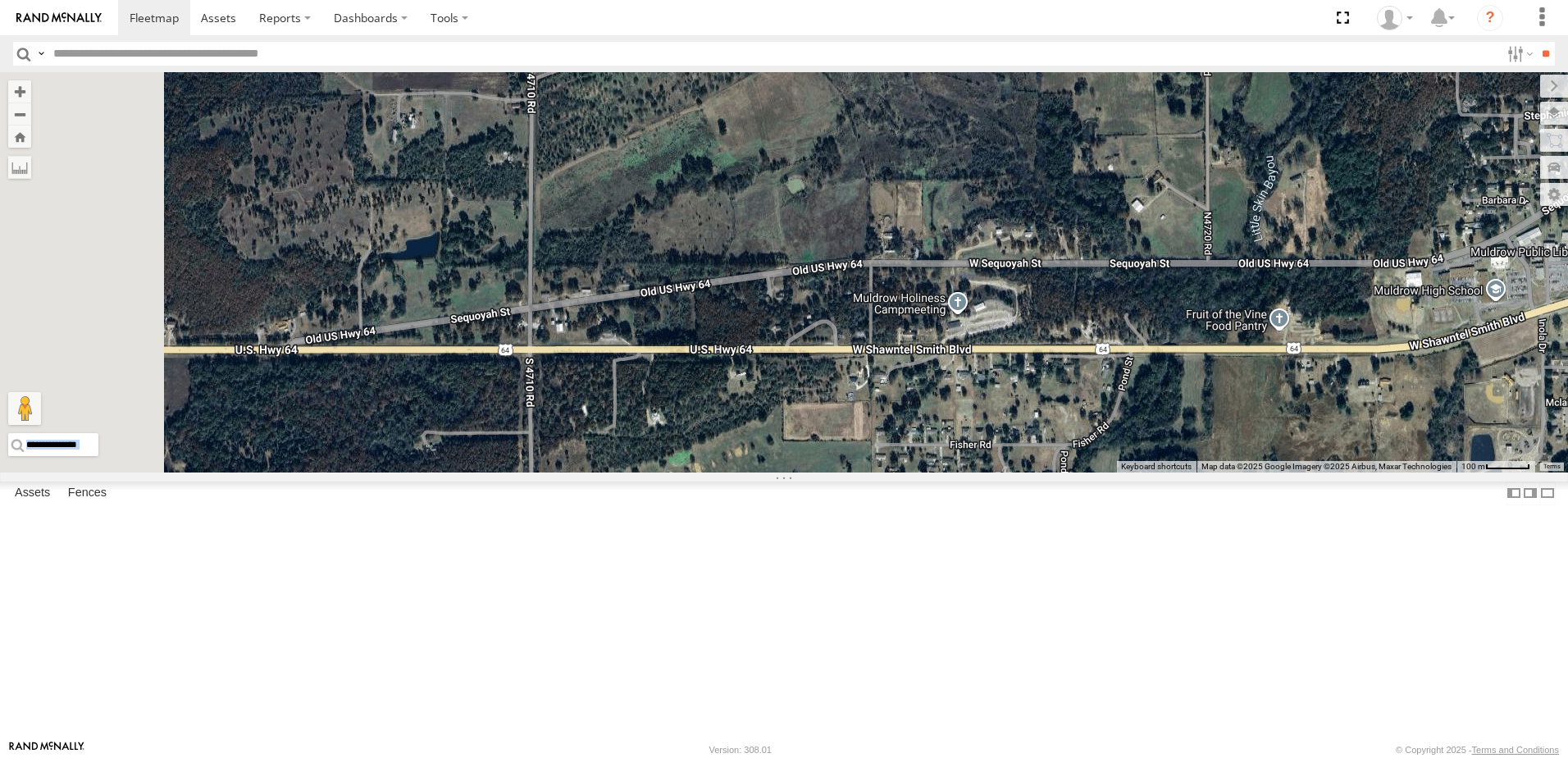
drag, startPoint x: 560, startPoint y: 473, endPoint x: 902, endPoint y: 508, distance: 343.8
click at [902, 472] on div "40066T Loading..." at bounding box center [784, 272] width 1568 height 400
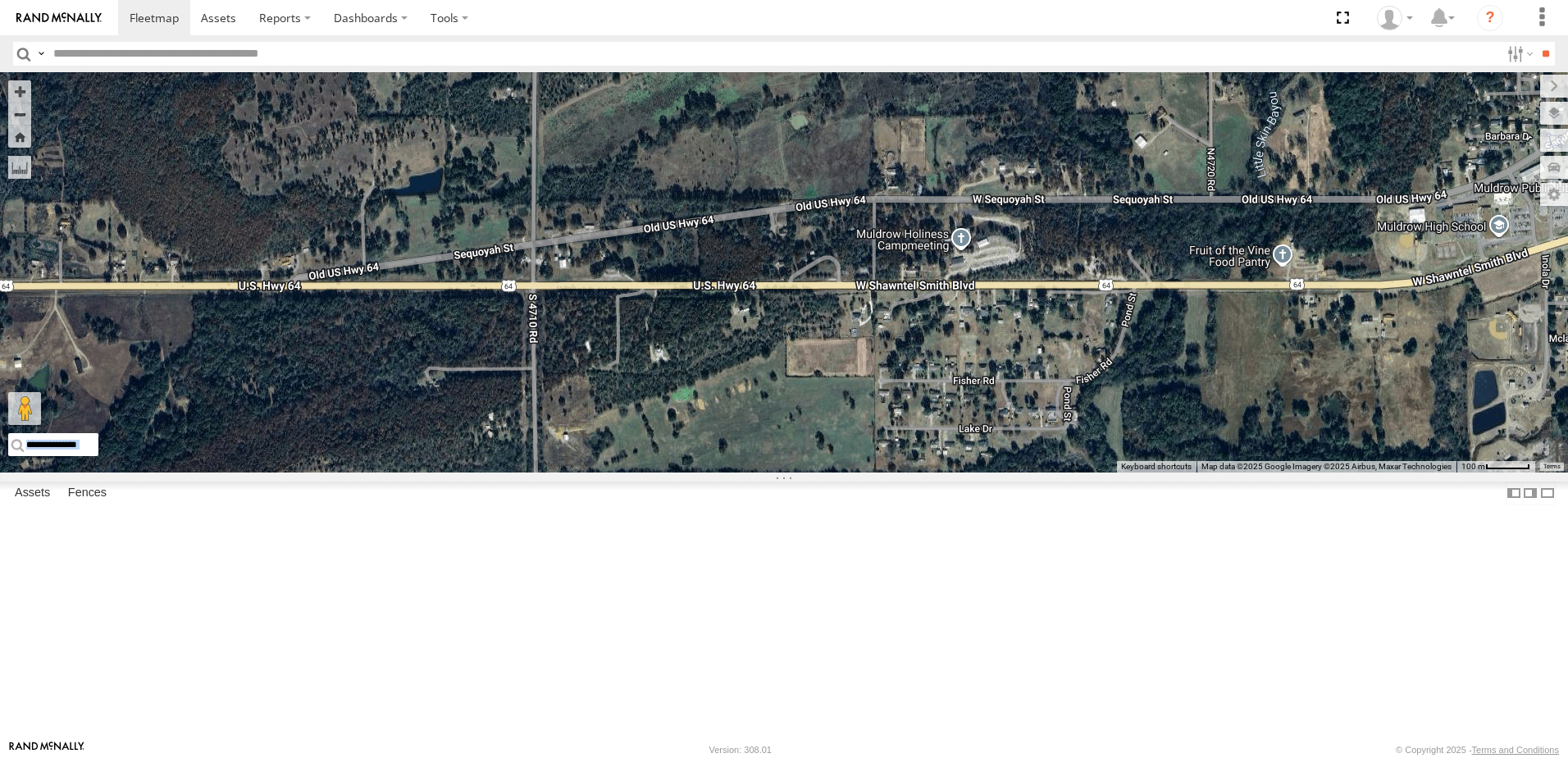
drag, startPoint x: 581, startPoint y: 534, endPoint x: 583, endPoint y: 468, distance: 66.0
click at [579, 469] on div "40066T Loading..." at bounding box center [784, 272] width 1568 height 400
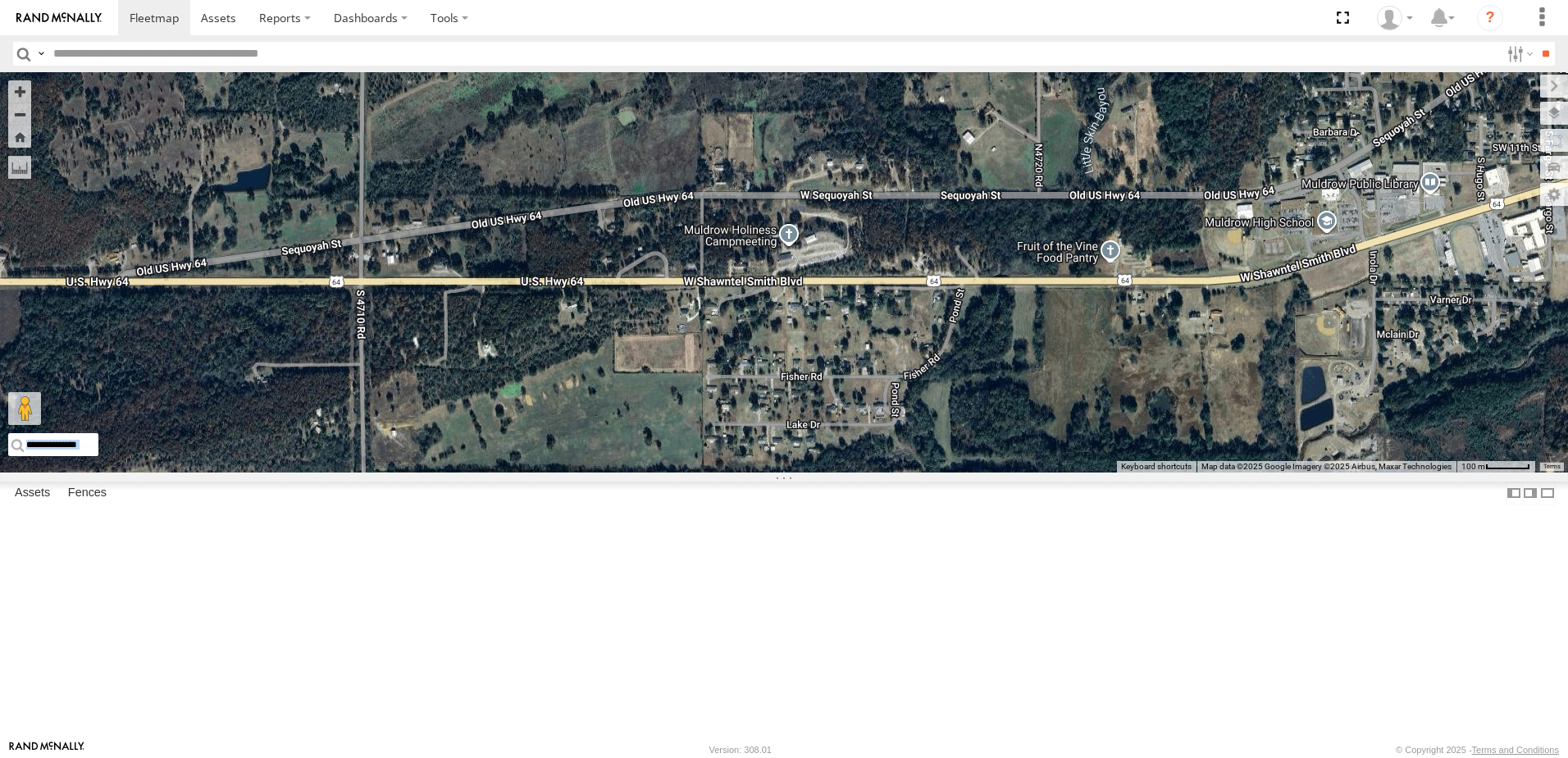
drag, startPoint x: 885, startPoint y: 490, endPoint x: 842, endPoint y: 536, distance: 63.0
click at [728, 472] on div "40066T Loading..." at bounding box center [784, 272] width 1568 height 400
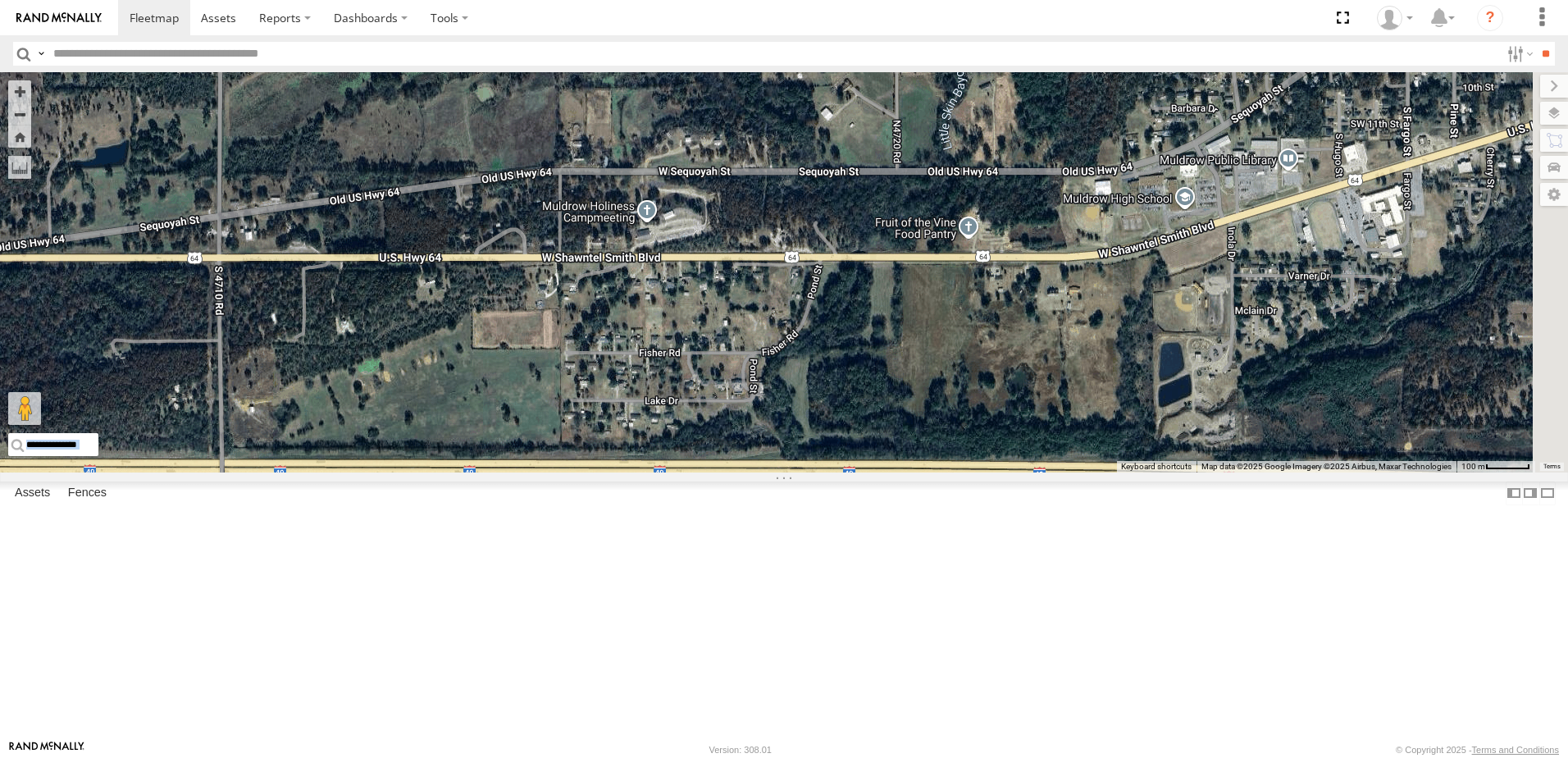
drag, startPoint x: 1024, startPoint y: 548, endPoint x: 861, endPoint y: 522, distance: 165.1
click at [862, 472] on div "40066T Loading..." at bounding box center [784, 272] width 1568 height 400
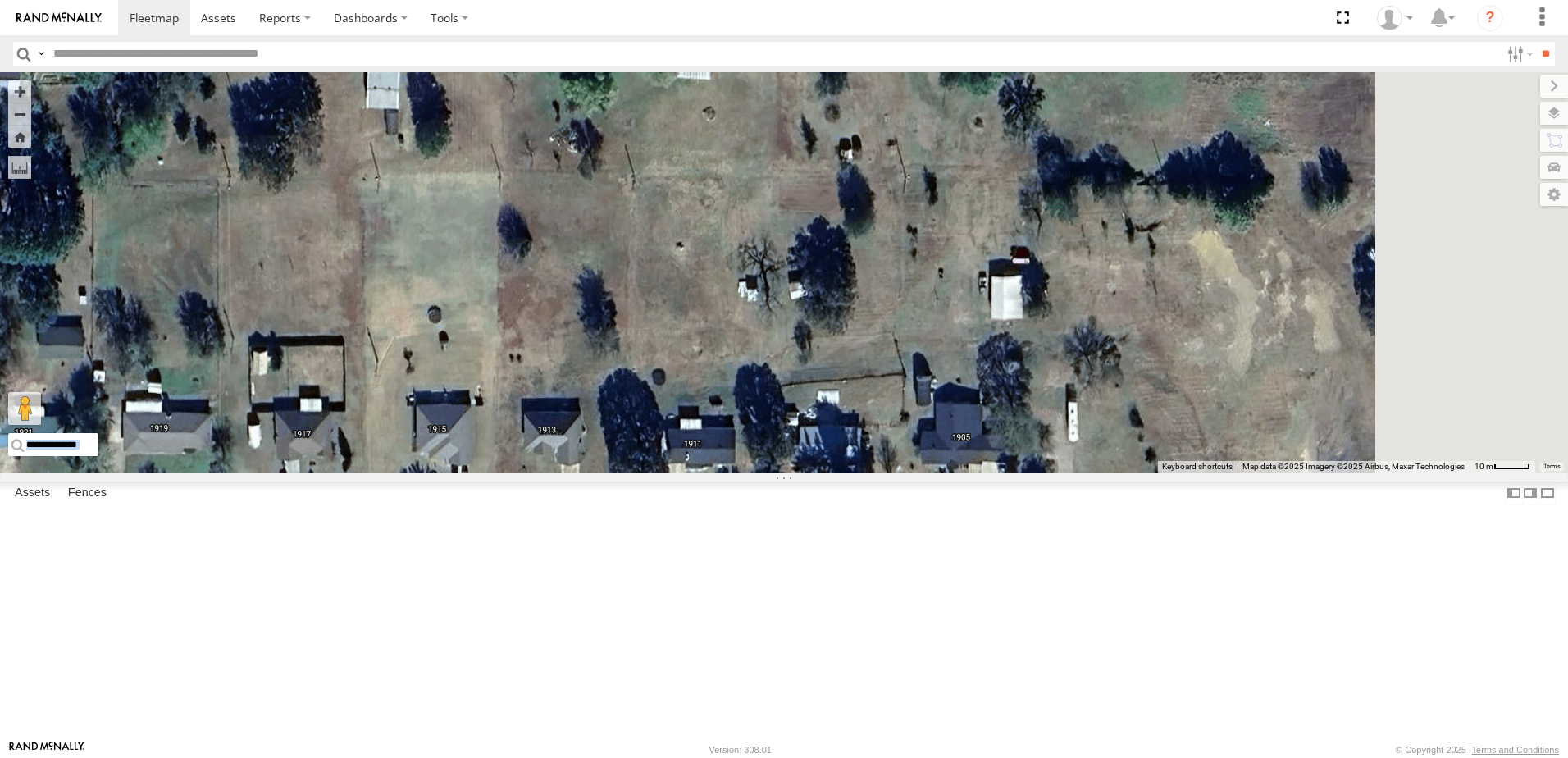
drag, startPoint x: 777, startPoint y: 195, endPoint x: 481, endPoint y: 430, distance: 377.9
click at [481, 430] on div "40066T Loading..." at bounding box center [784, 272] width 1568 height 400
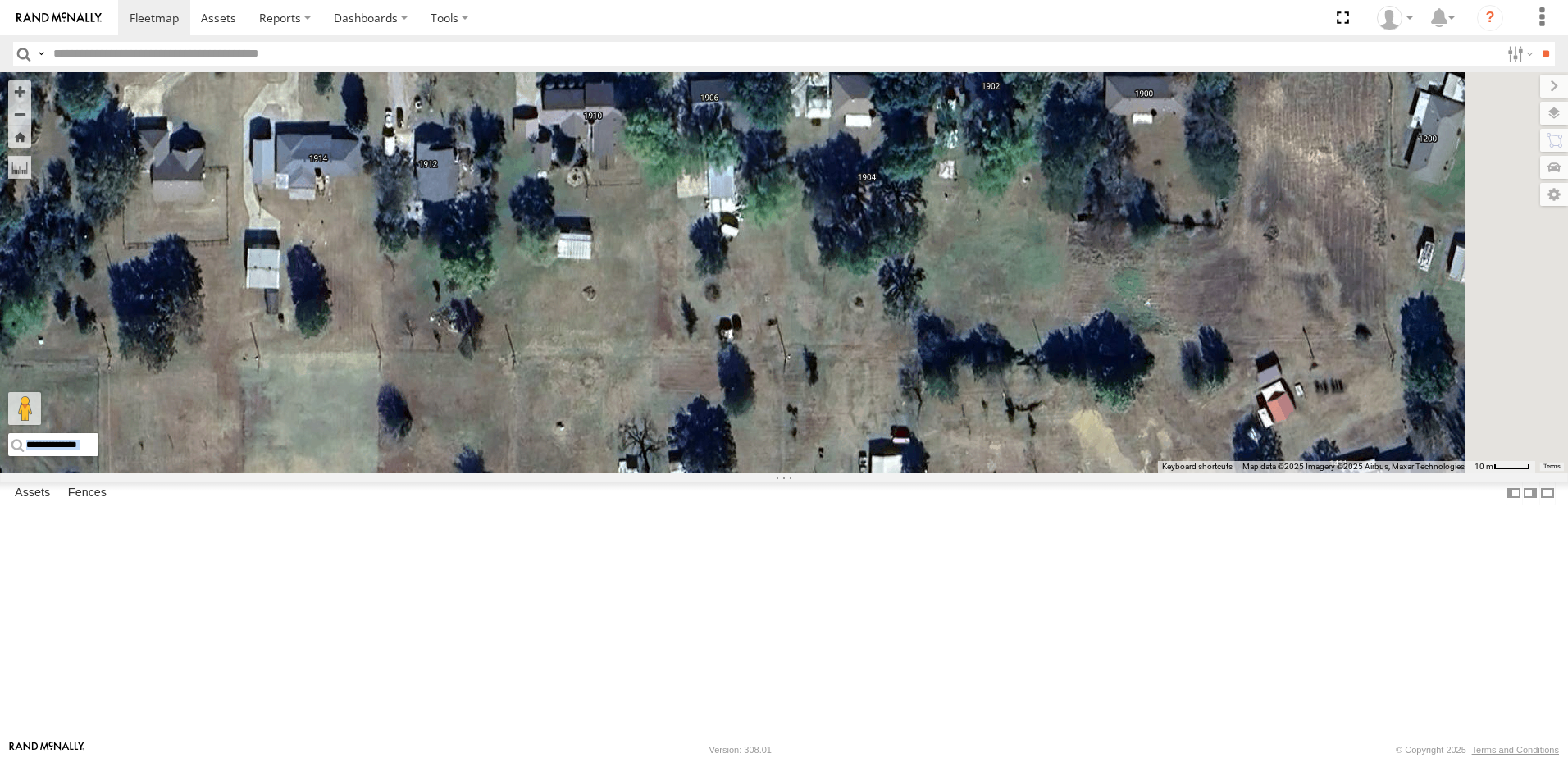
drag, startPoint x: 806, startPoint y: 443, endPoint x: 713, endPoint y: 371, distance: 117.6
click at [713, 379] on div "40066T Loading..." at bounding box center [784, 272] width 1568 height 400
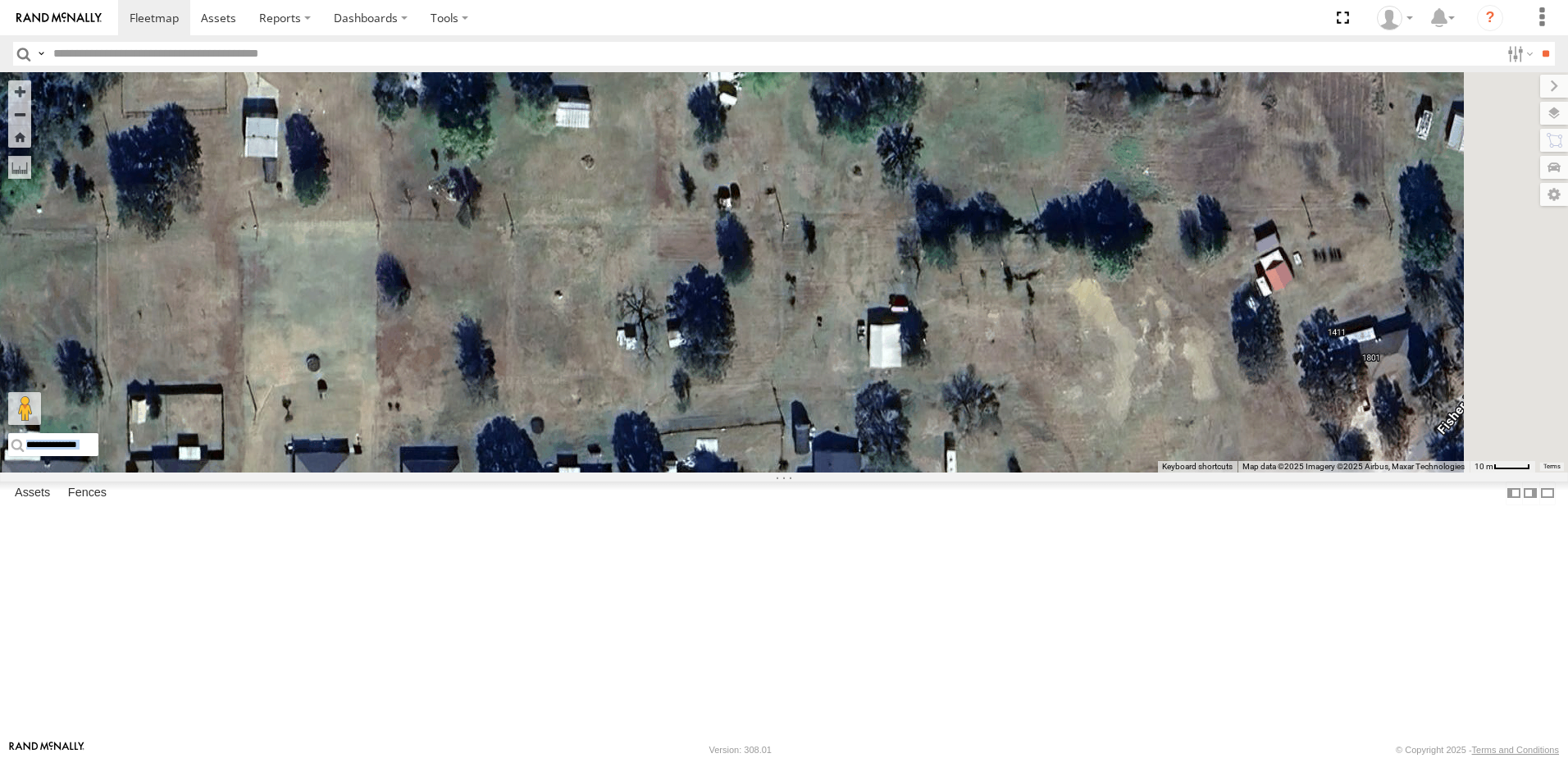
drag, startPoint x: 957, startPoint y: 528, endPoint x: 925, endPoint y: 310, distance: 220.3
click at [926, 315] on div "40066T Loading..." at bounding box center [784, 272] width 1568 height 400
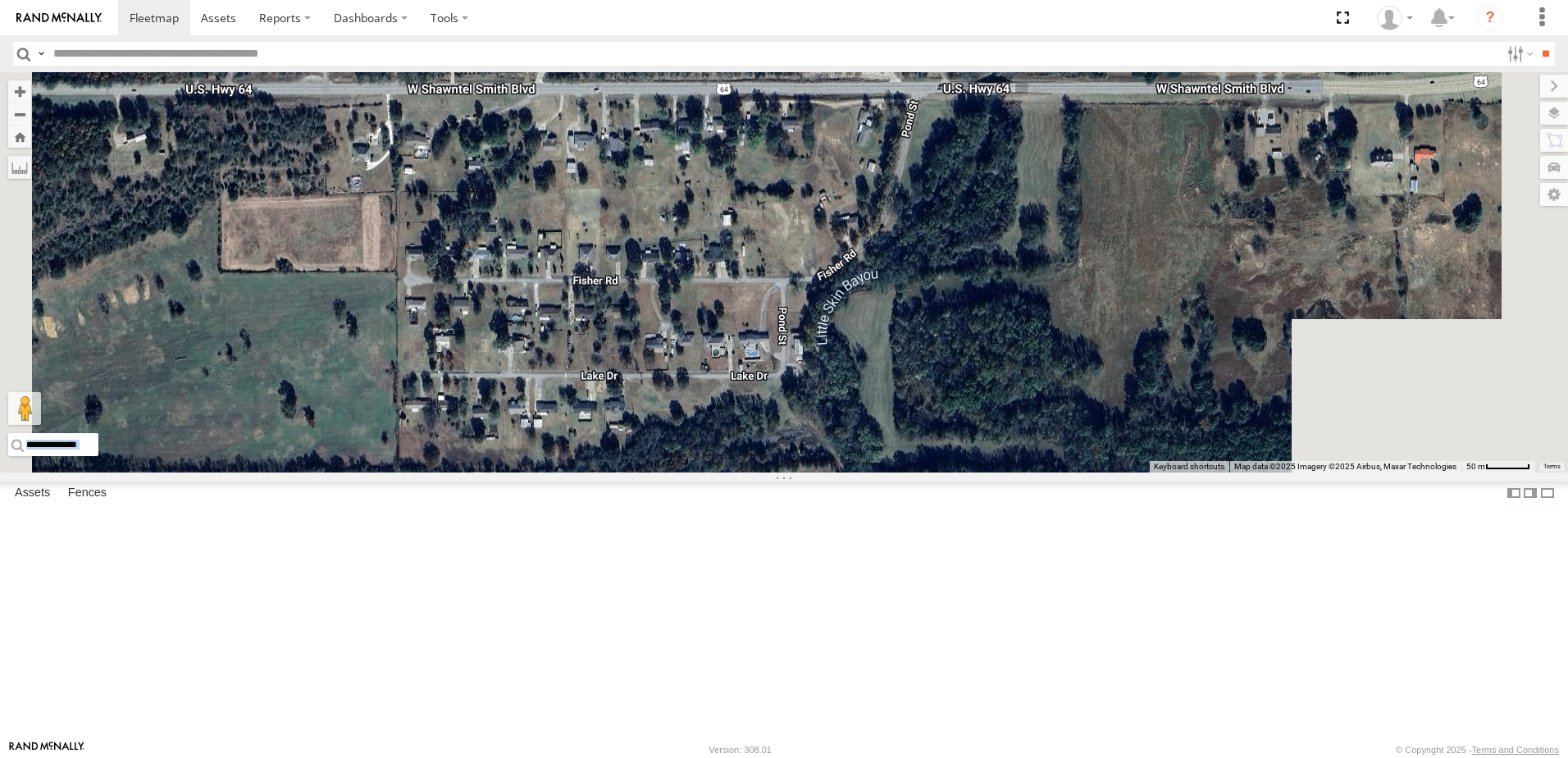
drag, startPoint x: 1042, startPoint y: 443, endPoint x: 991, endPoint y: 430, distance: 52.6
click at [991, 430] on div "40066T Loading..." at bounding box center [784, 272] width 1568 height 400
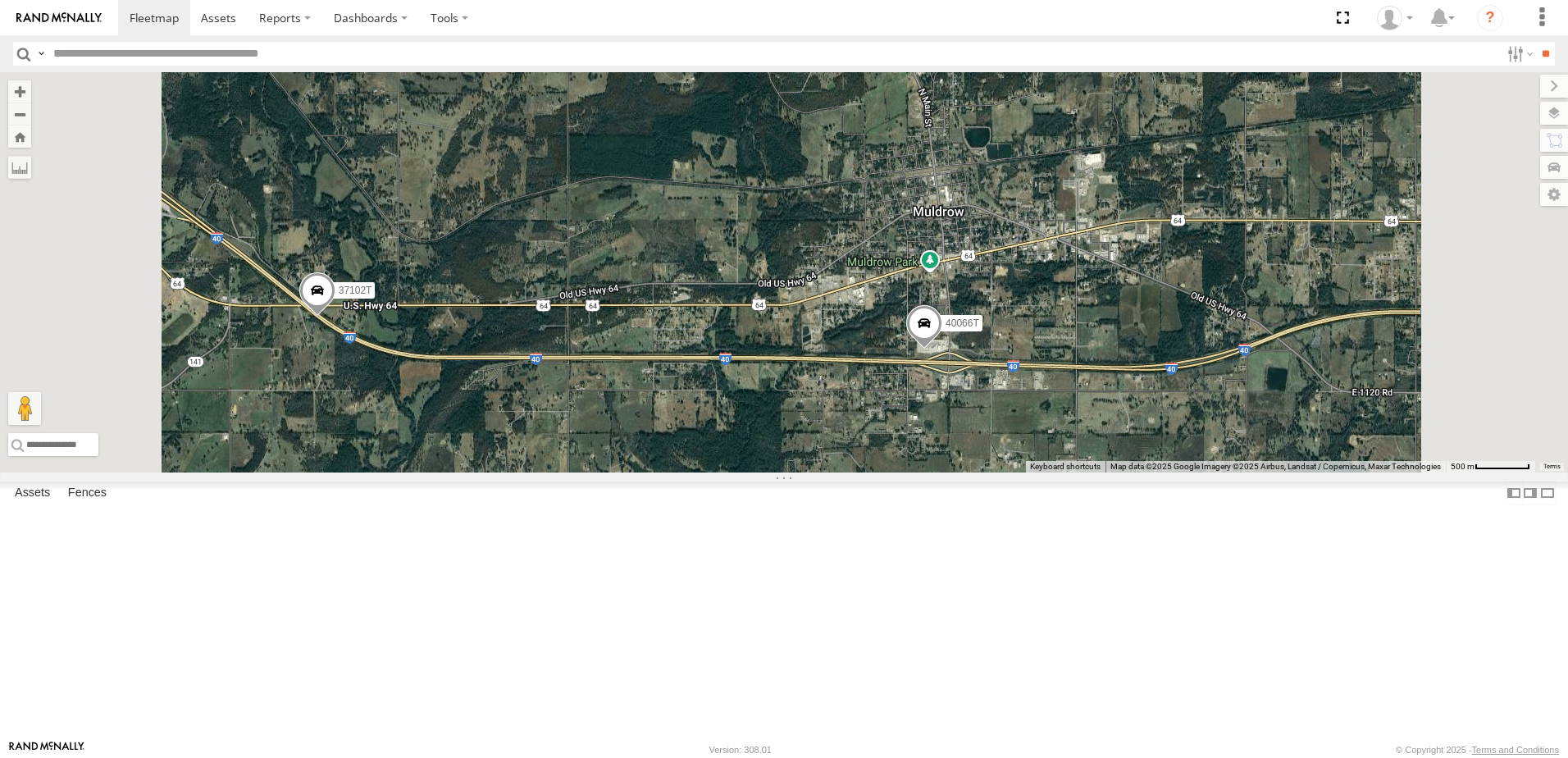
click at [0, 0] on span "Roadmap" at bounding box center [0, 0] width 0 height 0
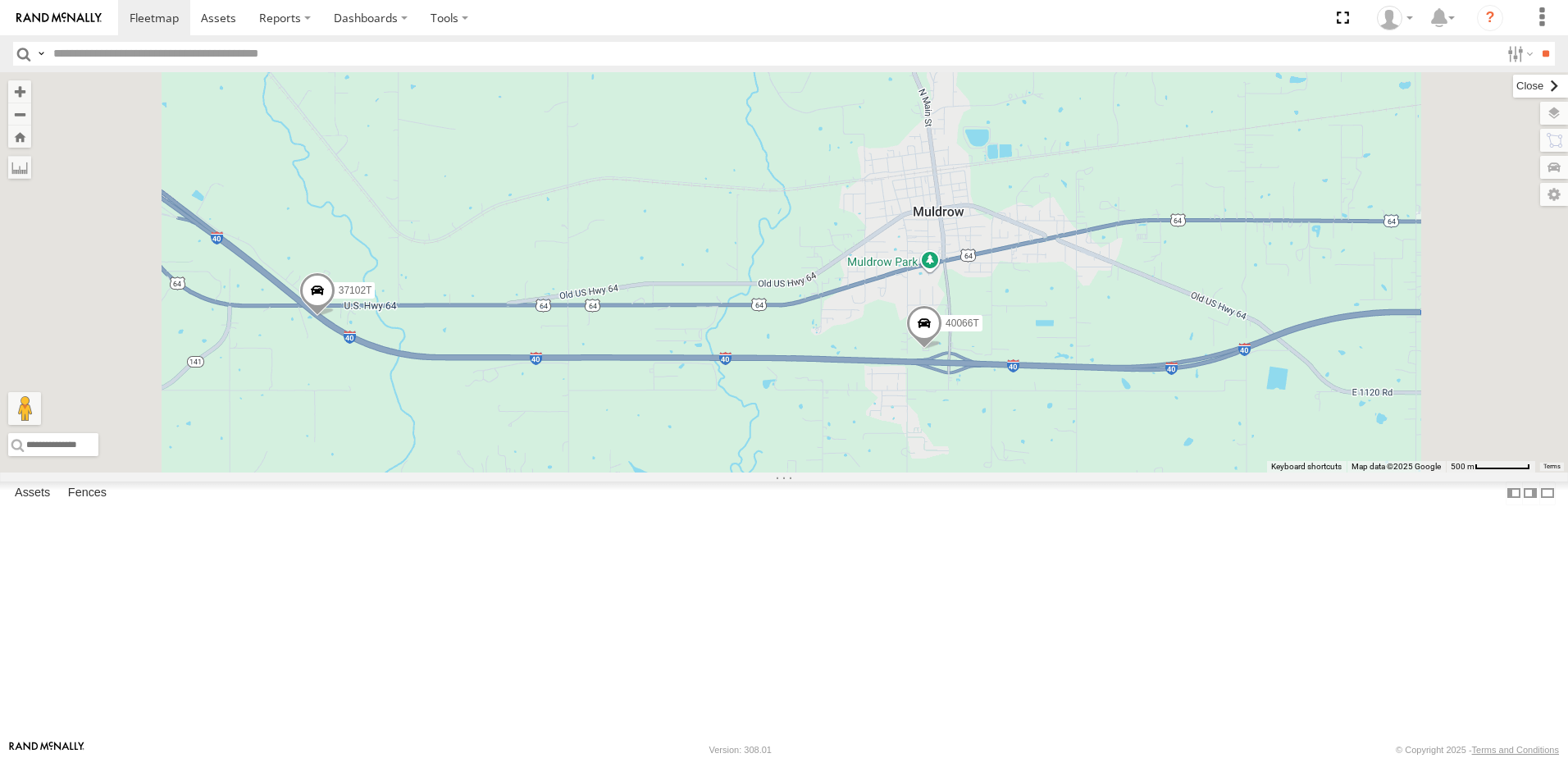
click at [1513, 87] on label at bounding box center [1540, 86] width 55 height 23
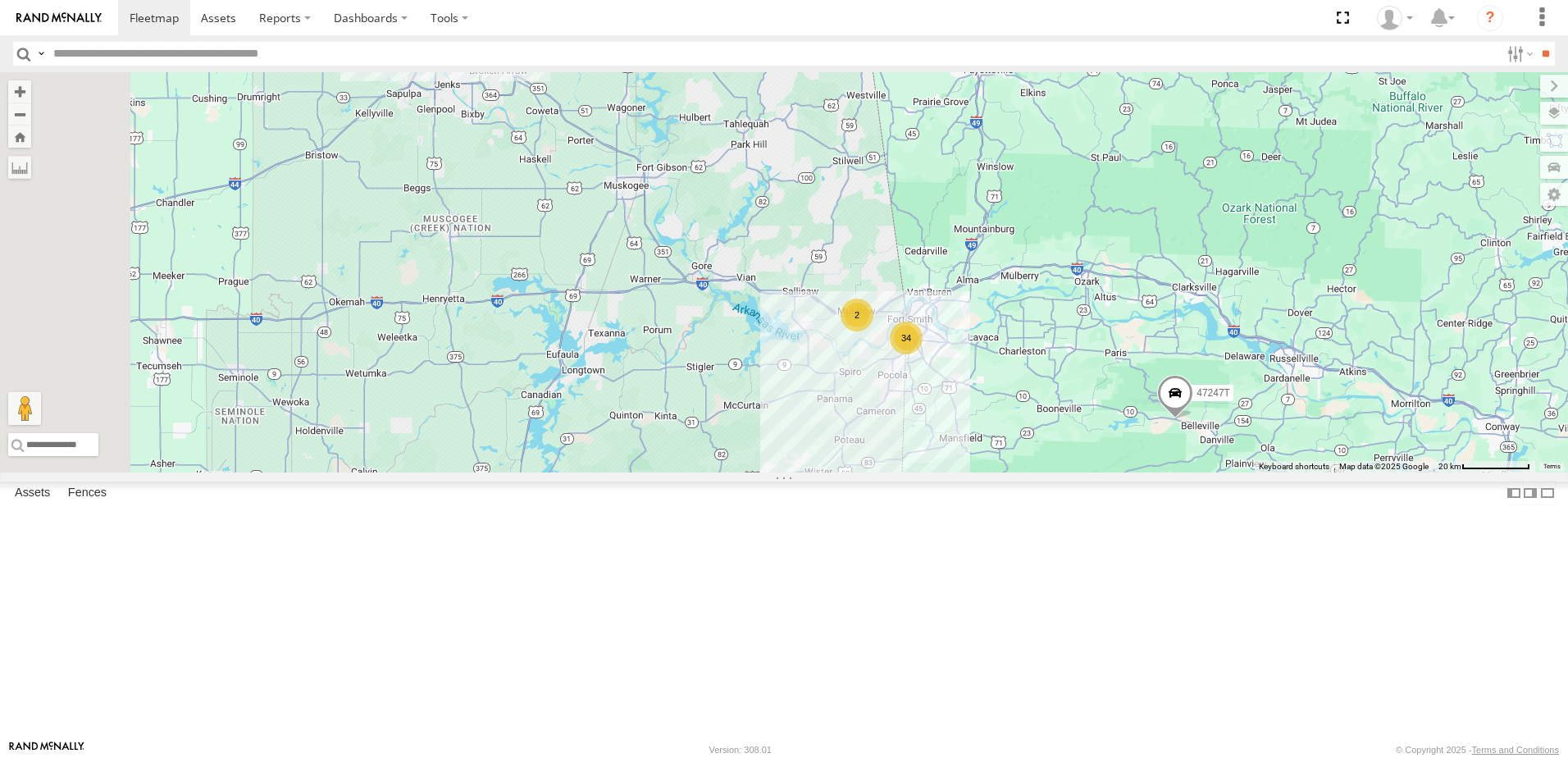
drag, startPoint x: 709, startPoint y: 377, endPoint x: 808, endPoint y: 336, distance: 107.2
click at [808, 336] on div "47247T T1813 34 17 2 Loading..." at bounding box center [784, 272] width 1568 height 400
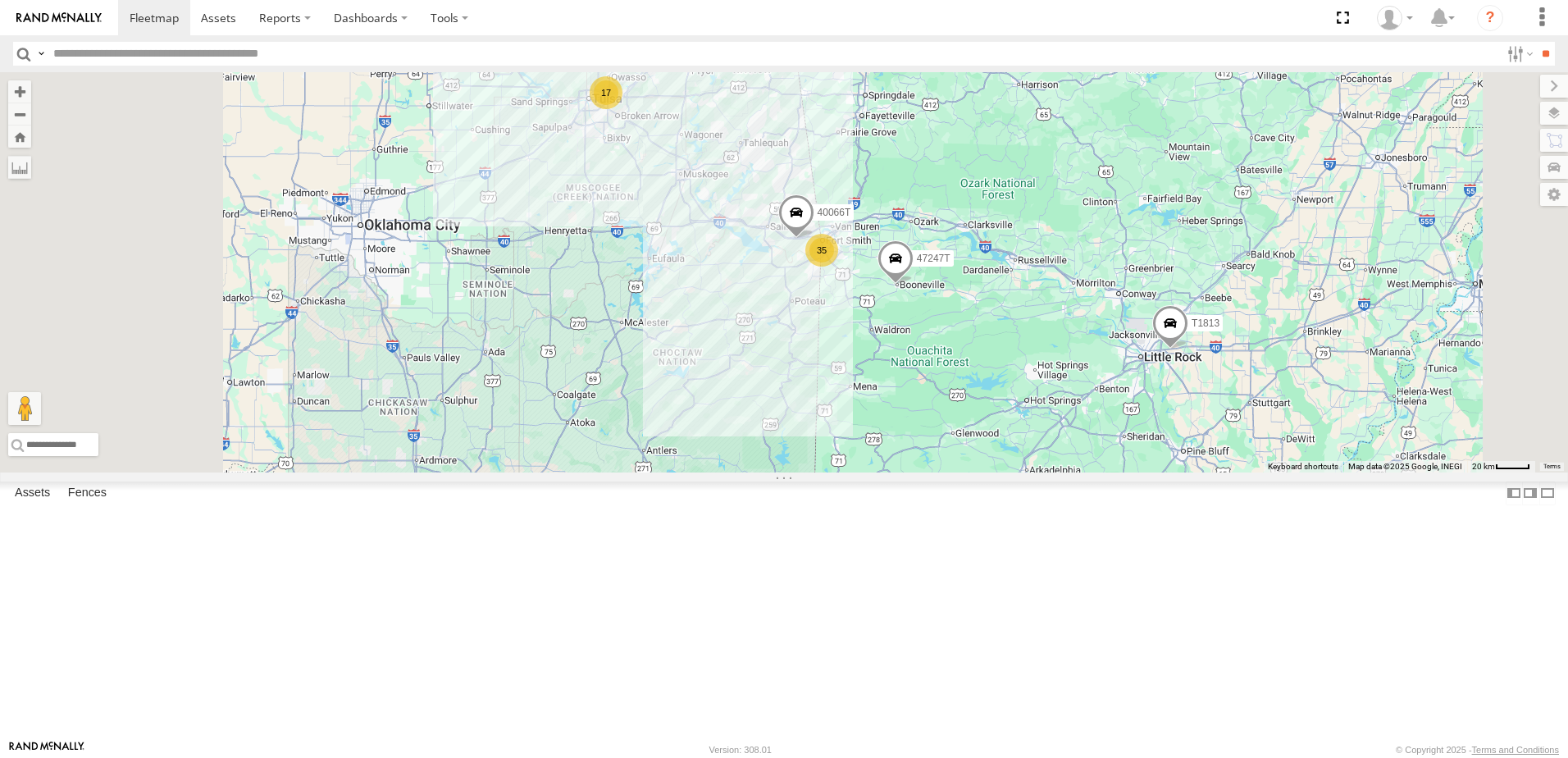
drag, startPoint x: 825, startPoint y: 546, endPoint x: 881, endPoint y: 533, distance: 57.5
click at [886, 472] on div "35 17 T1813 40066T 40087T 47247T Loading..." at bounding box center [784, 272] width 1568 height 400
